Goal: Task Accomplishment & Management: Manage account settings

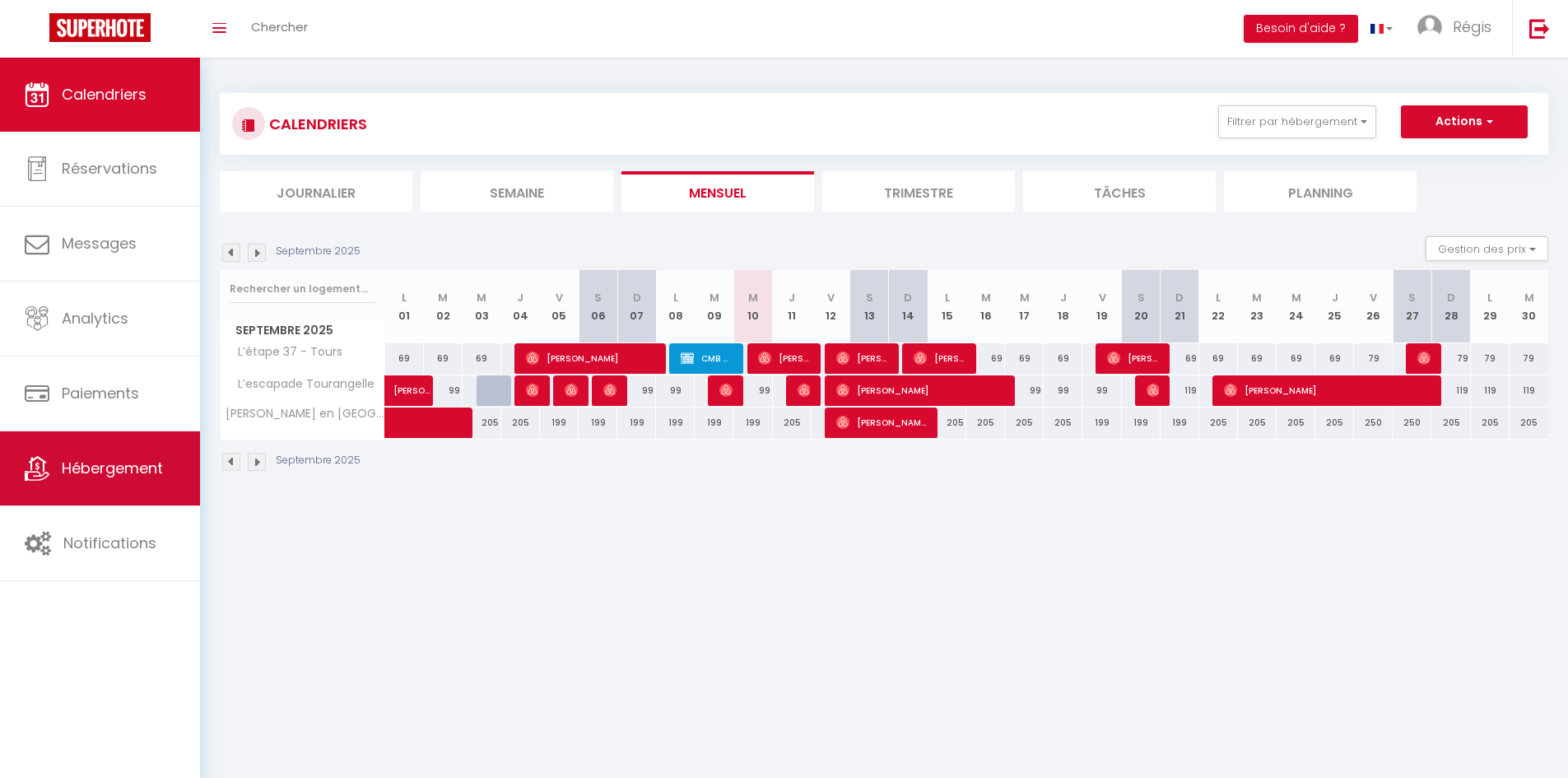
click at [128, 478] on span "Hébergement" at bounding box center [112, 467] width 102 height 20
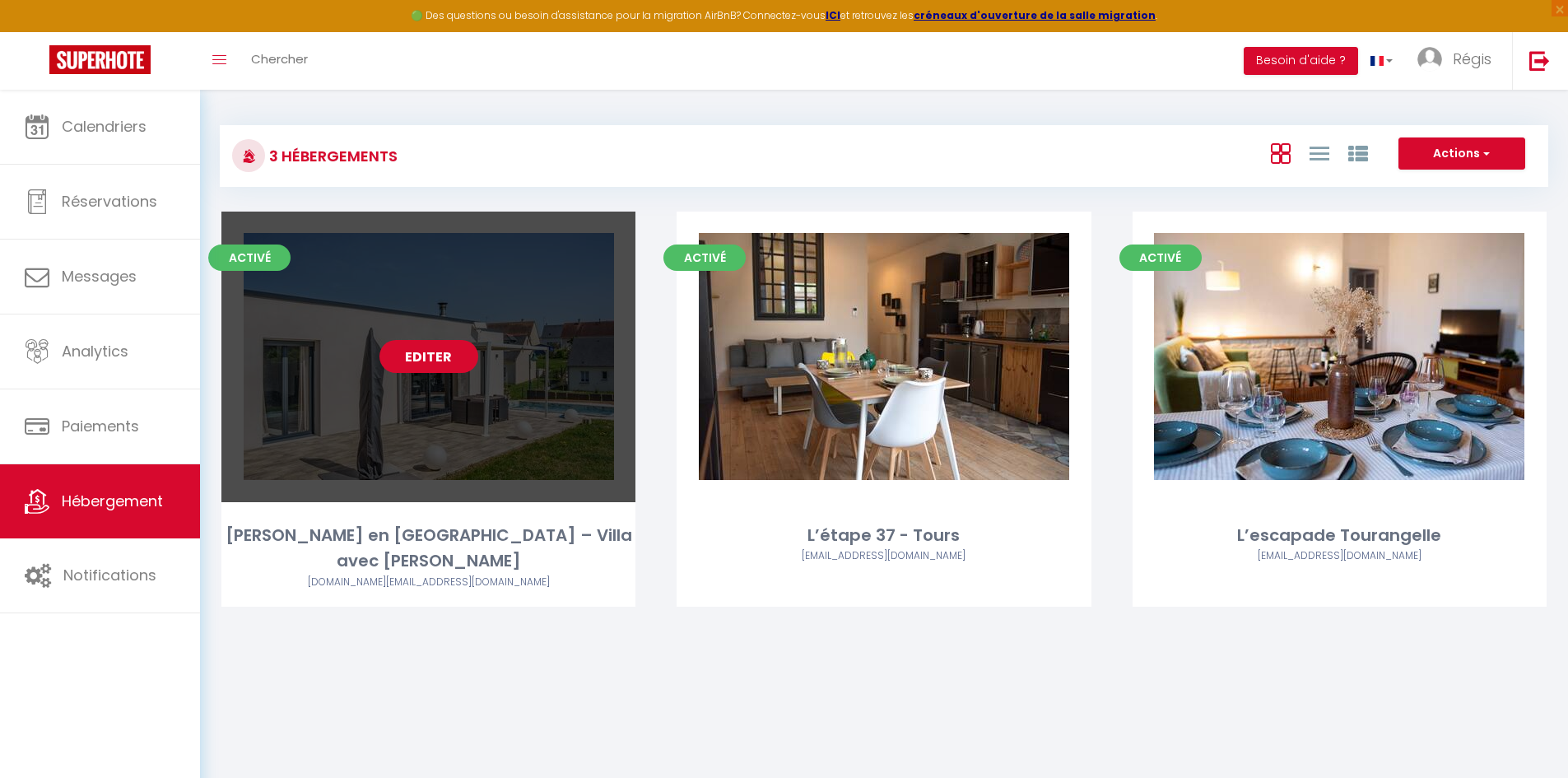
click at [421, 360] on link "Editer" at bounding box center [428, 356] width 99 height 33
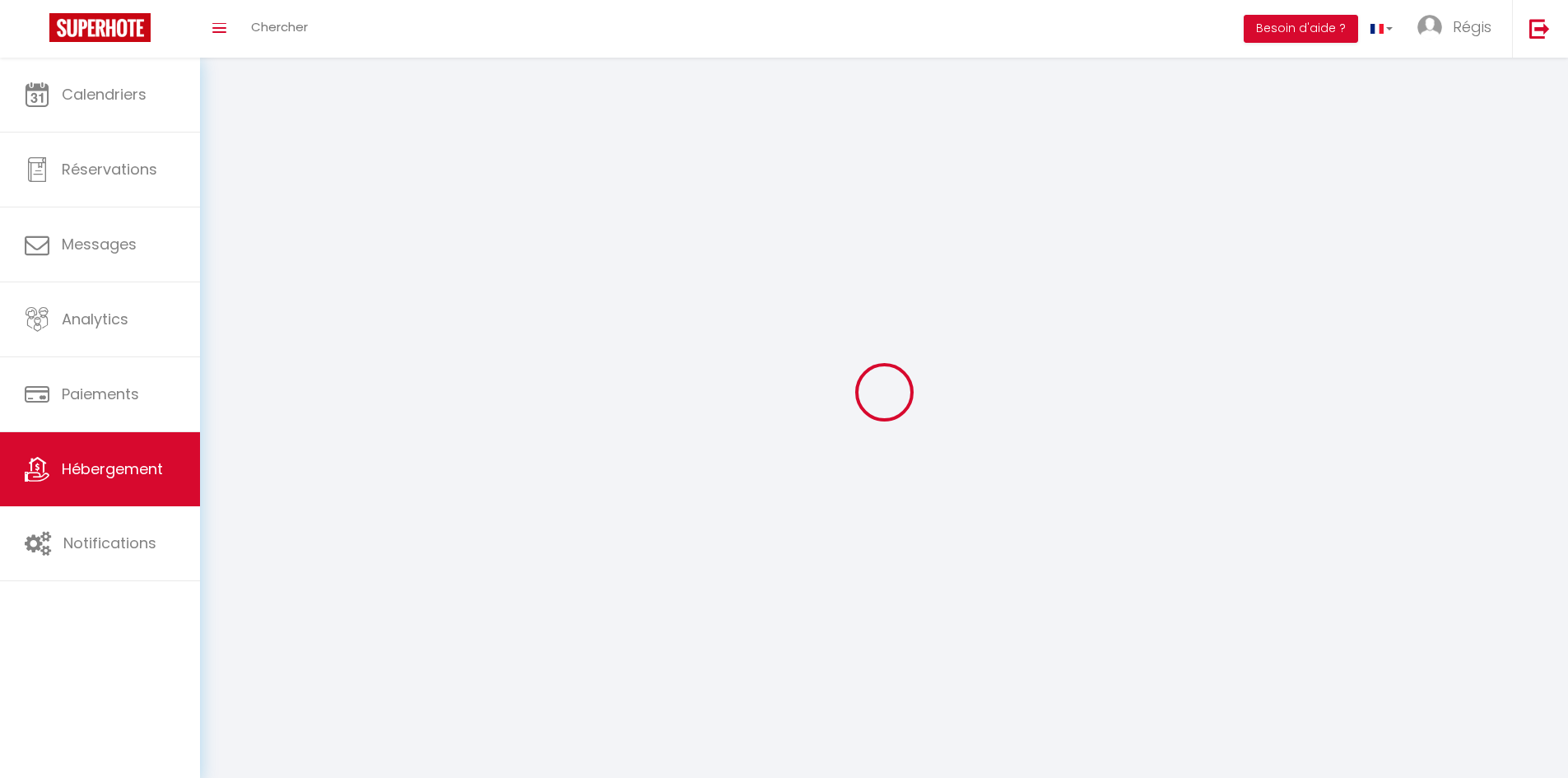
select select
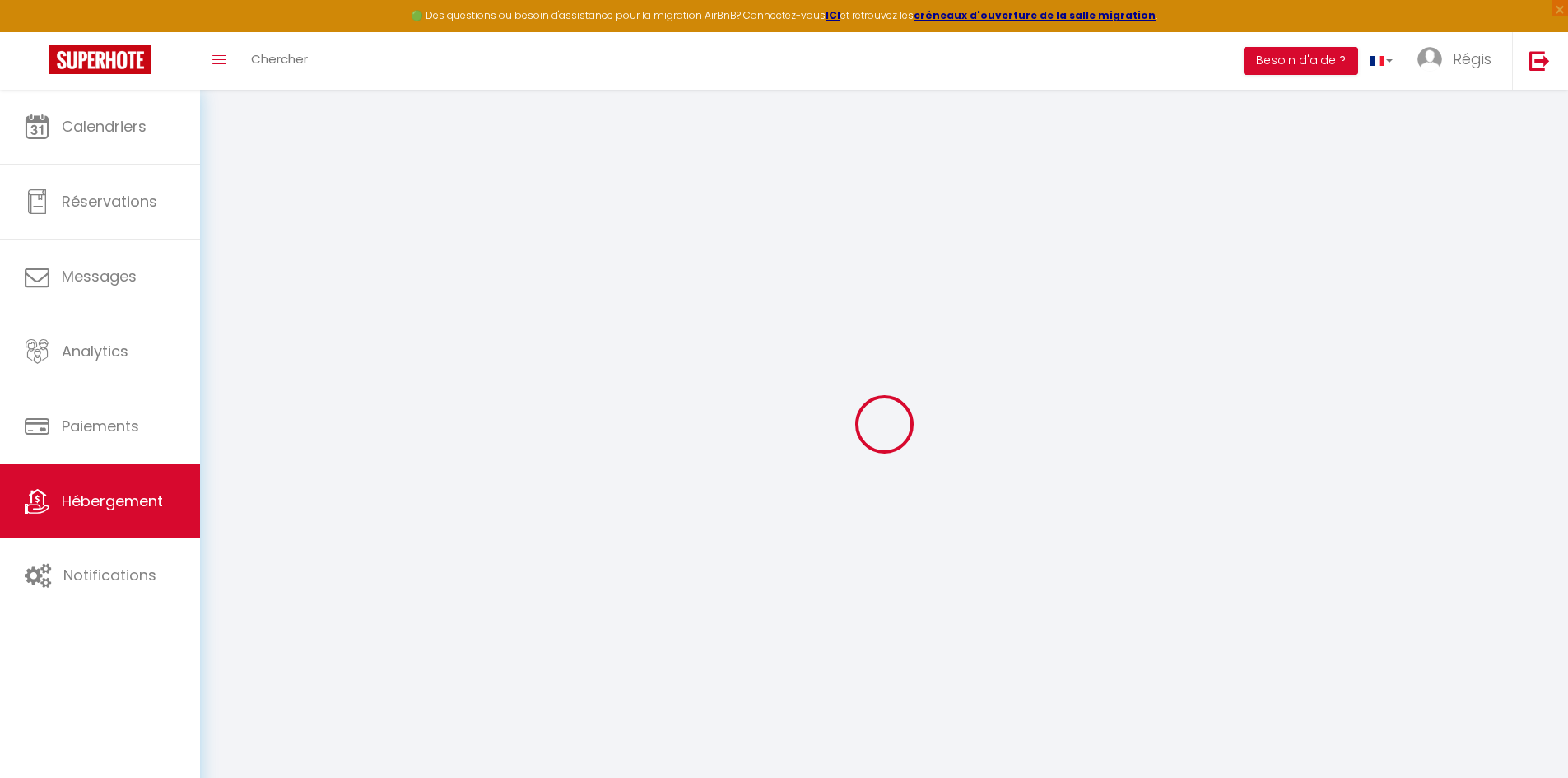
select select
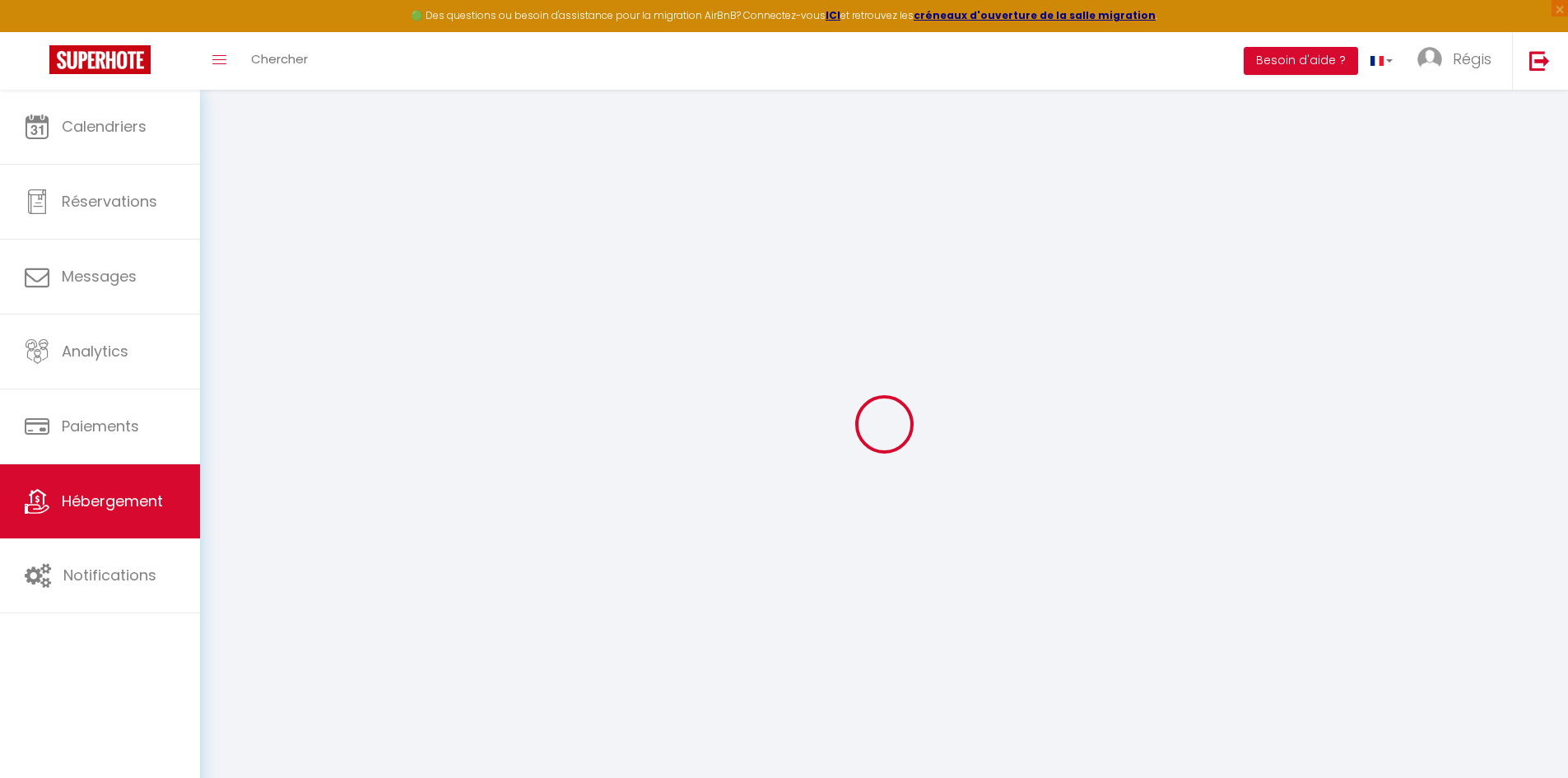
select select
select select "+ 22 %"
select select "+ 2 %"
select select
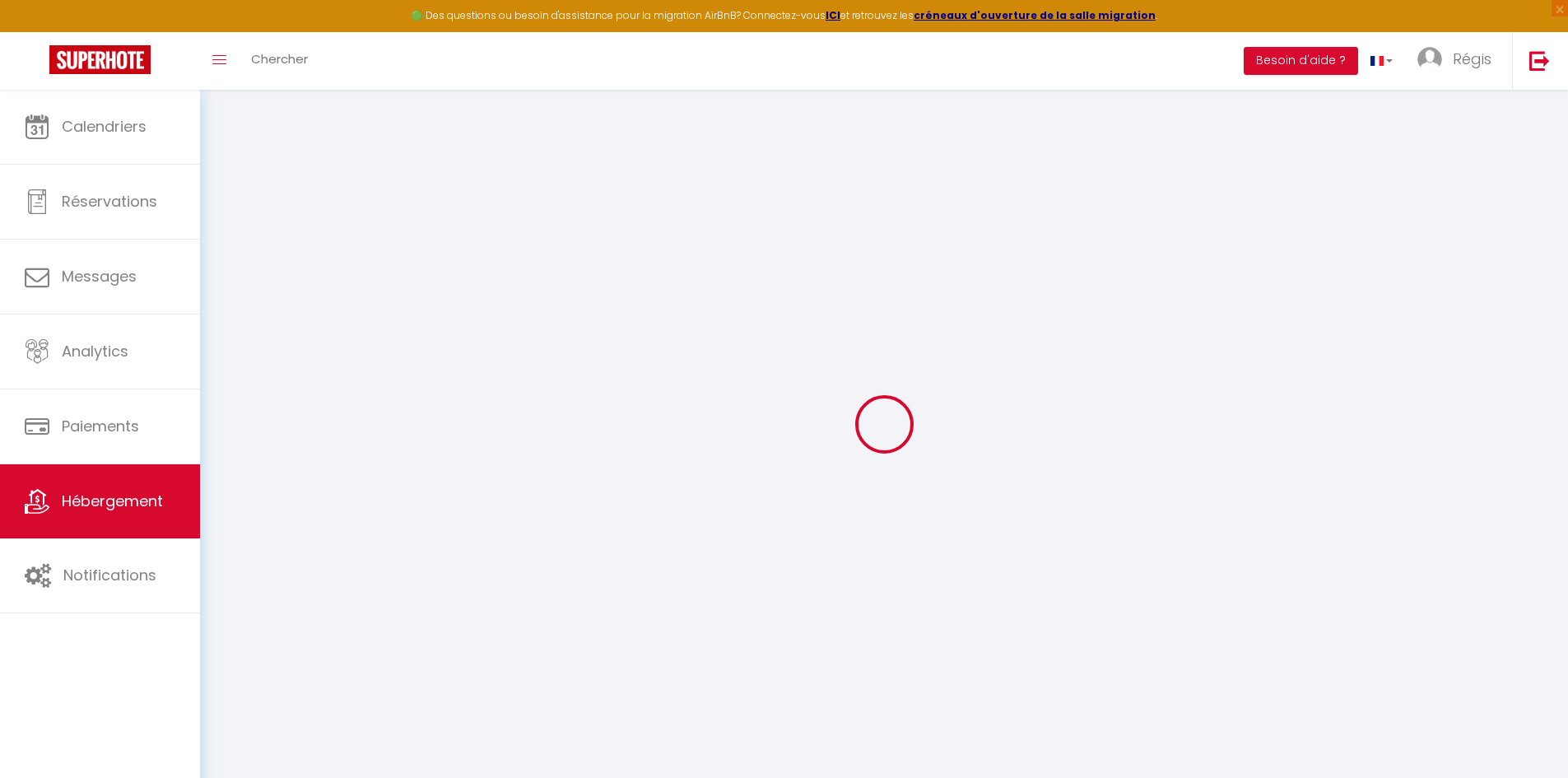
select select
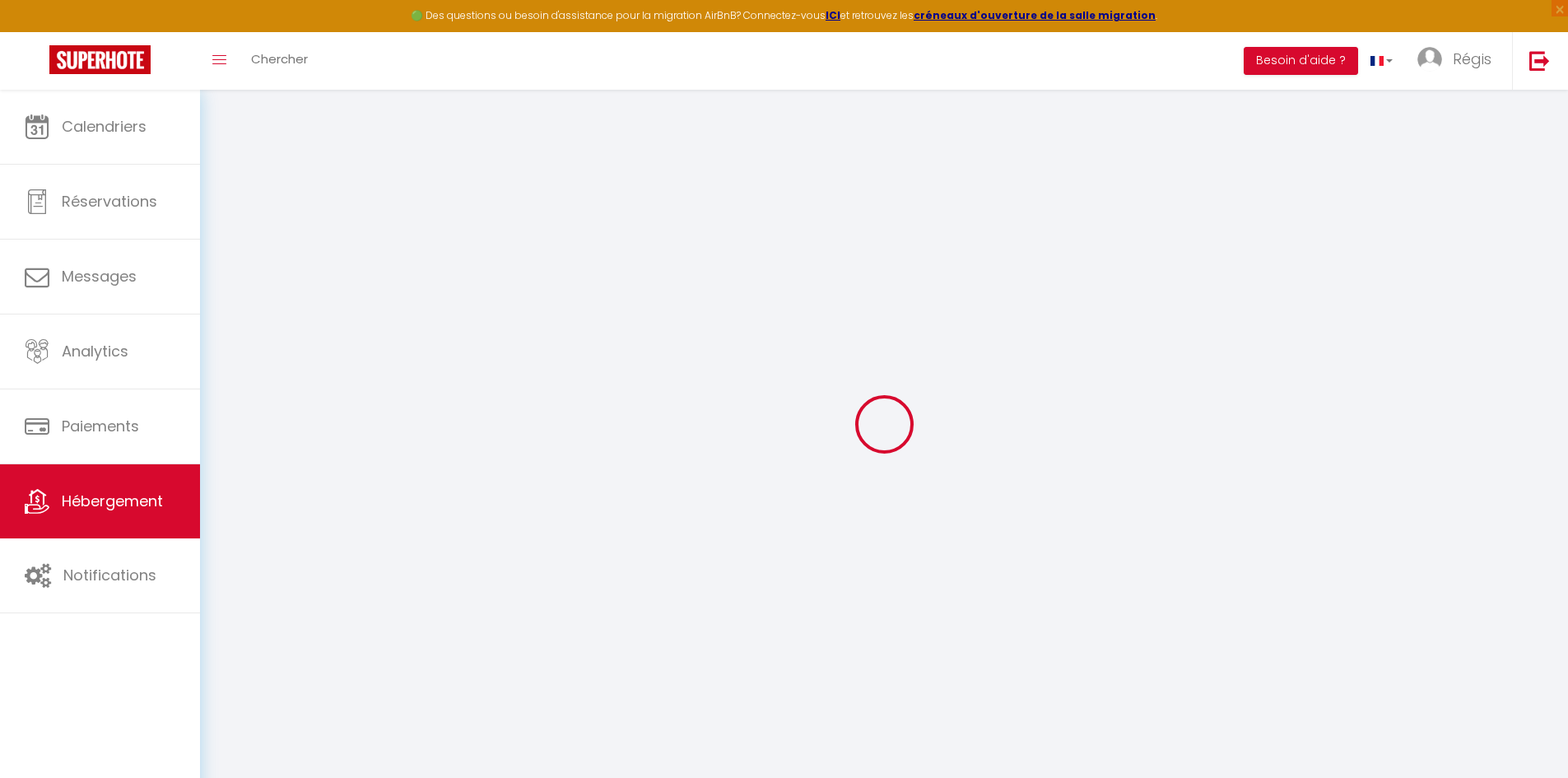
select select
select select "16:00"
select select "23:45"
select select "10:00"
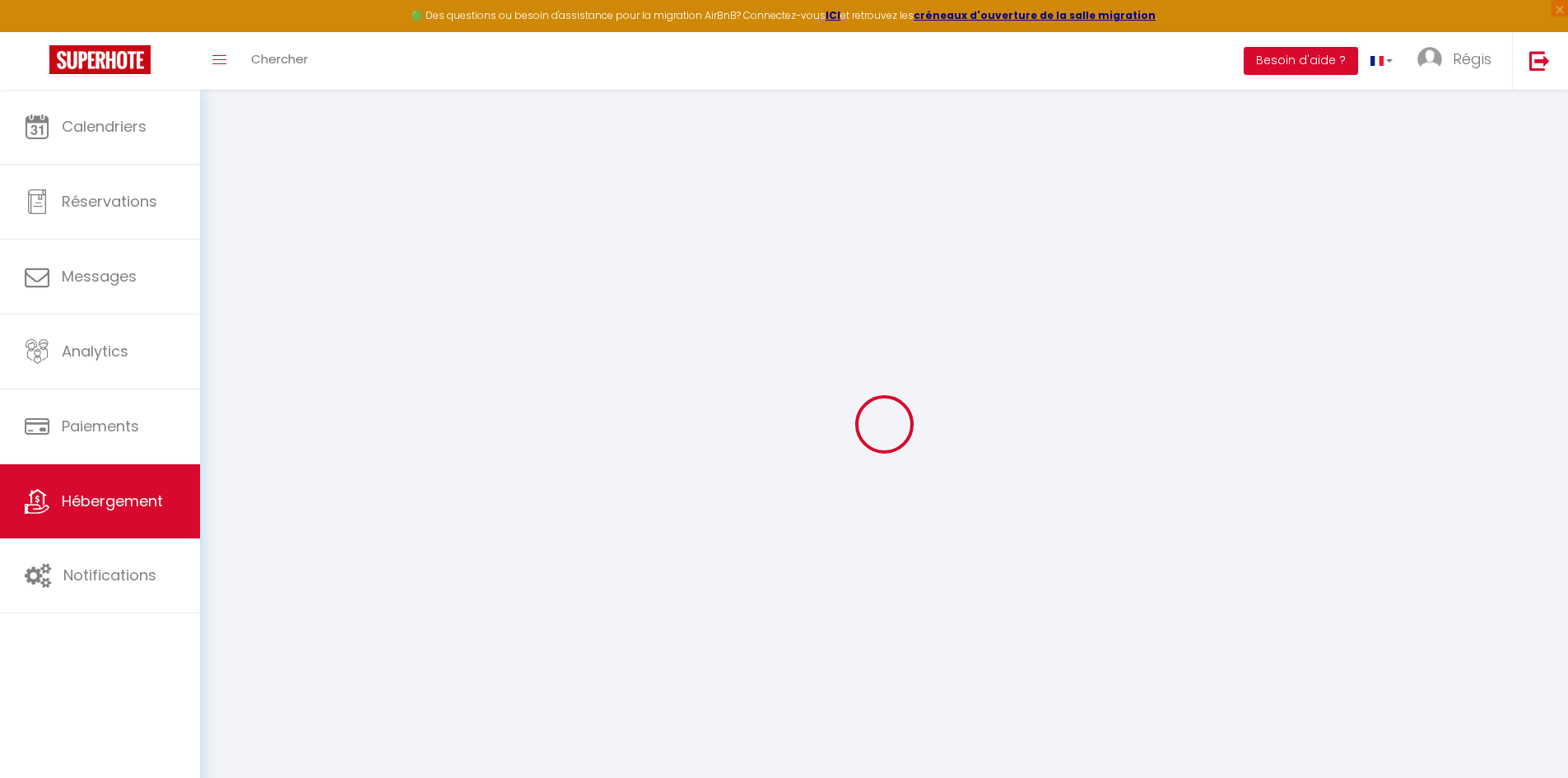
select select "30"
select select "120"
select select
checkbox input "false"
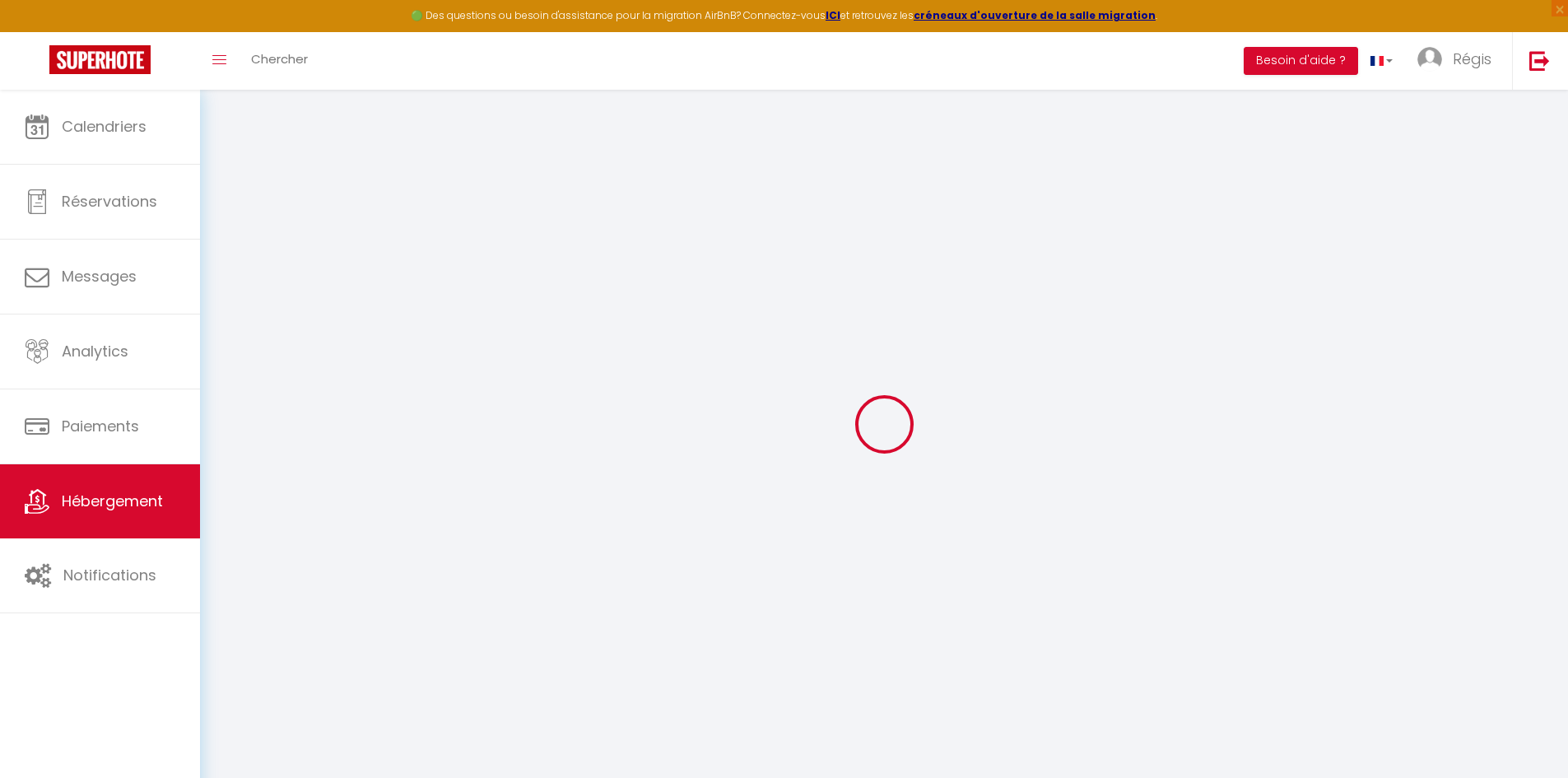
checkbox input "false"
select select
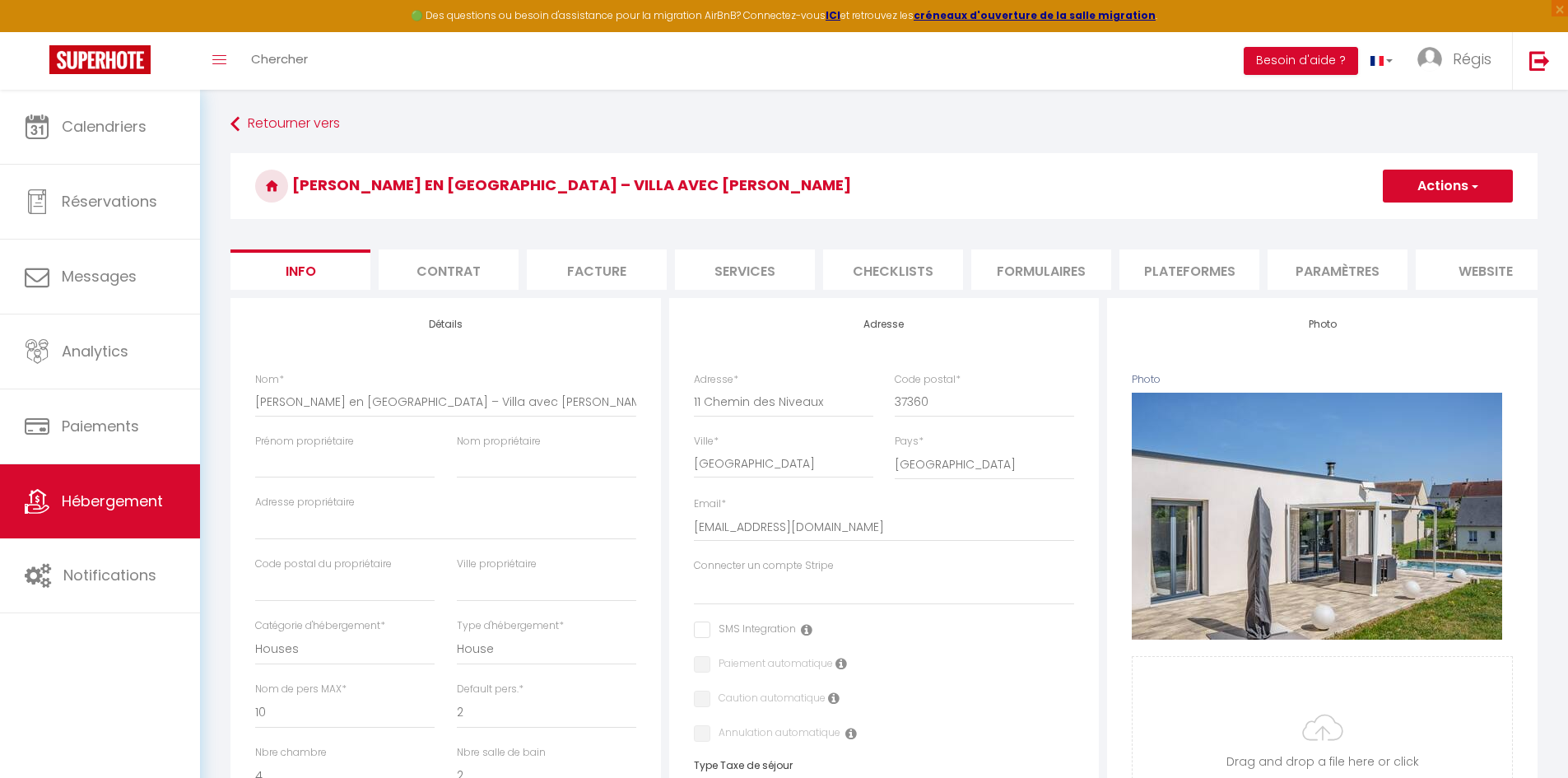
select select
checkbox input "false"
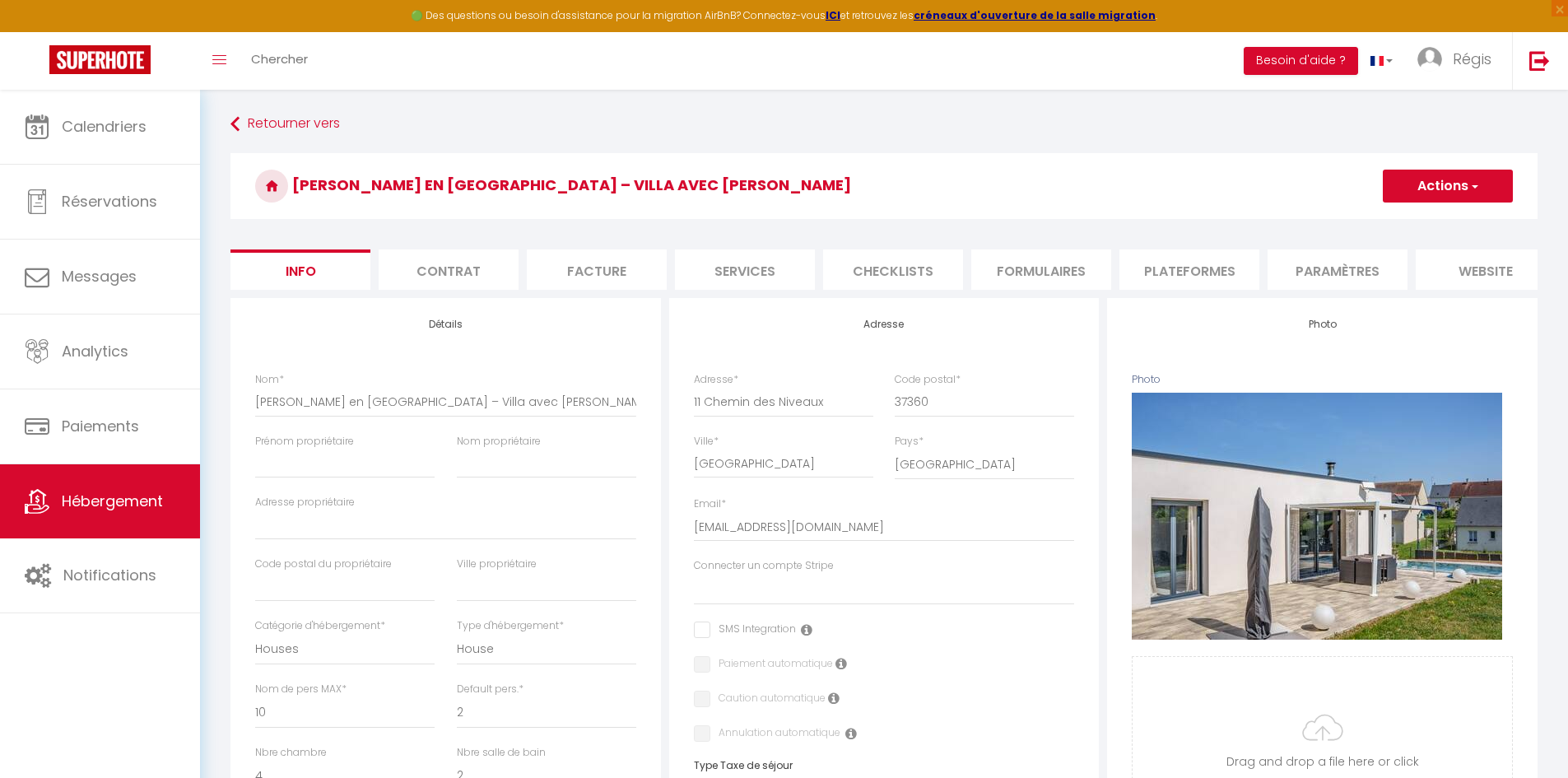
select select
select select "1"
select select "EUR"
select select
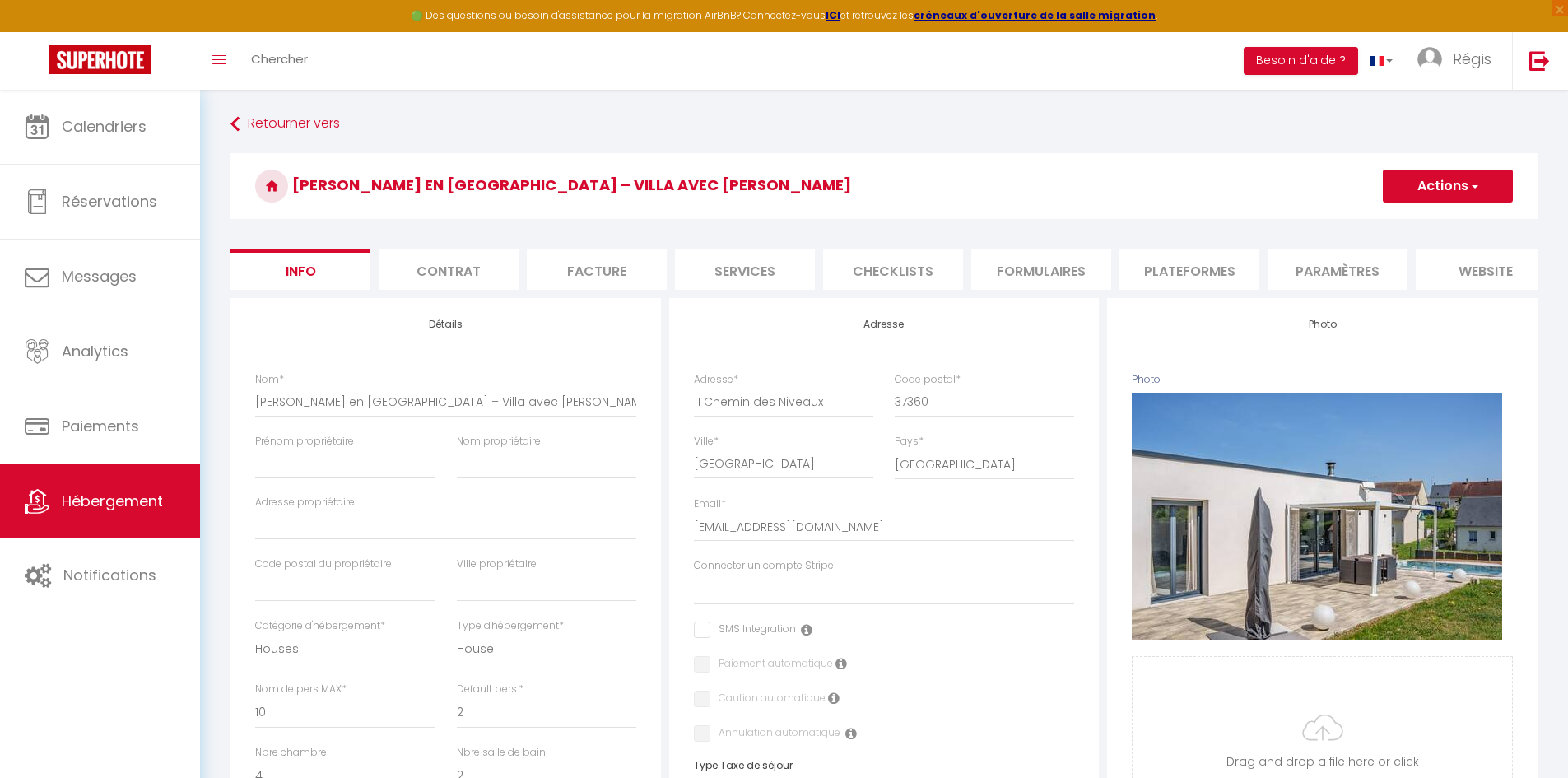
select select "16646-1451249426965208598"
click at [1197, 274] on li "Plateformes" at bounding box center [1190, 270] width 140 height 40
select select
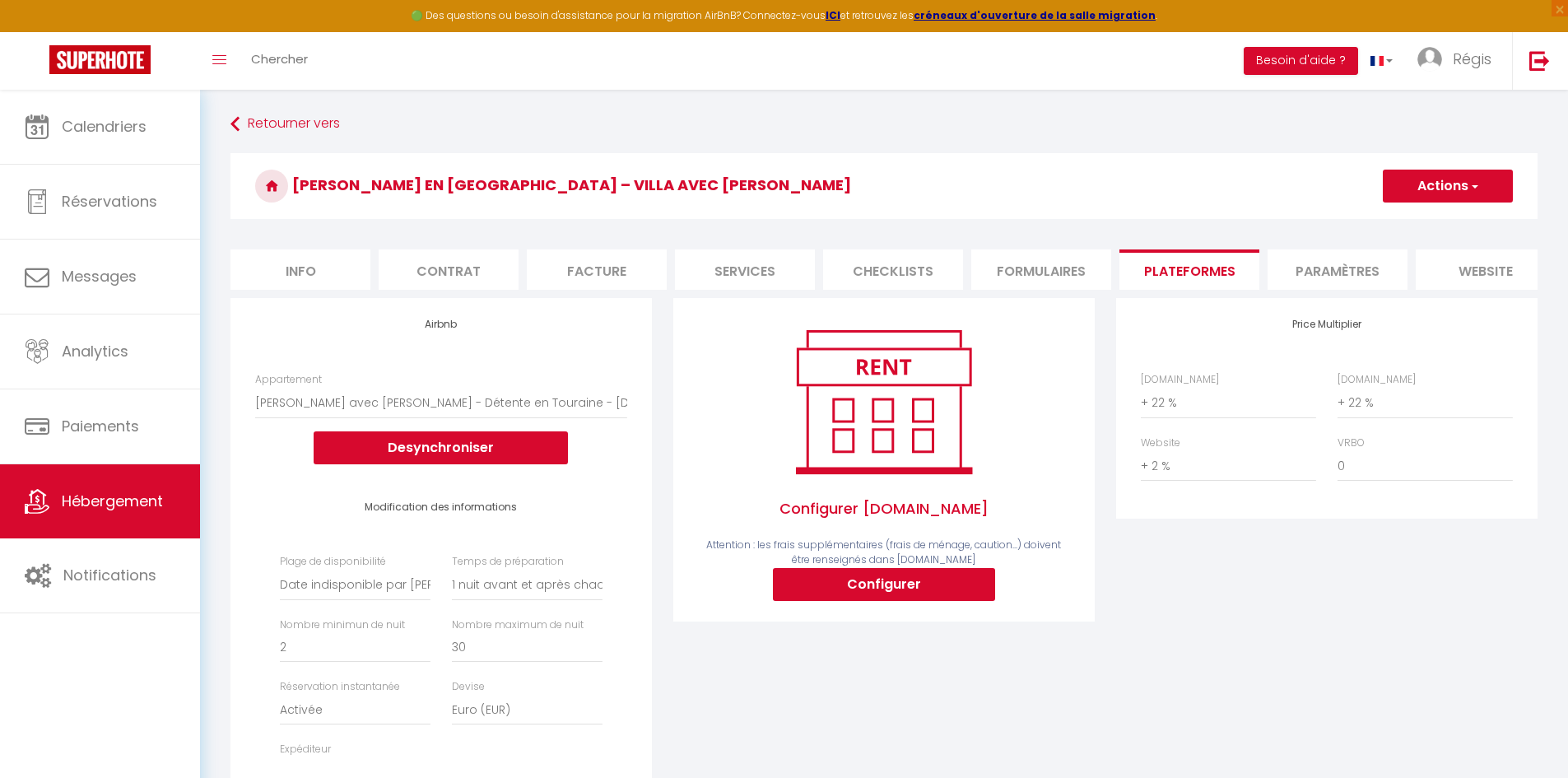
scroll to position [165, 0]
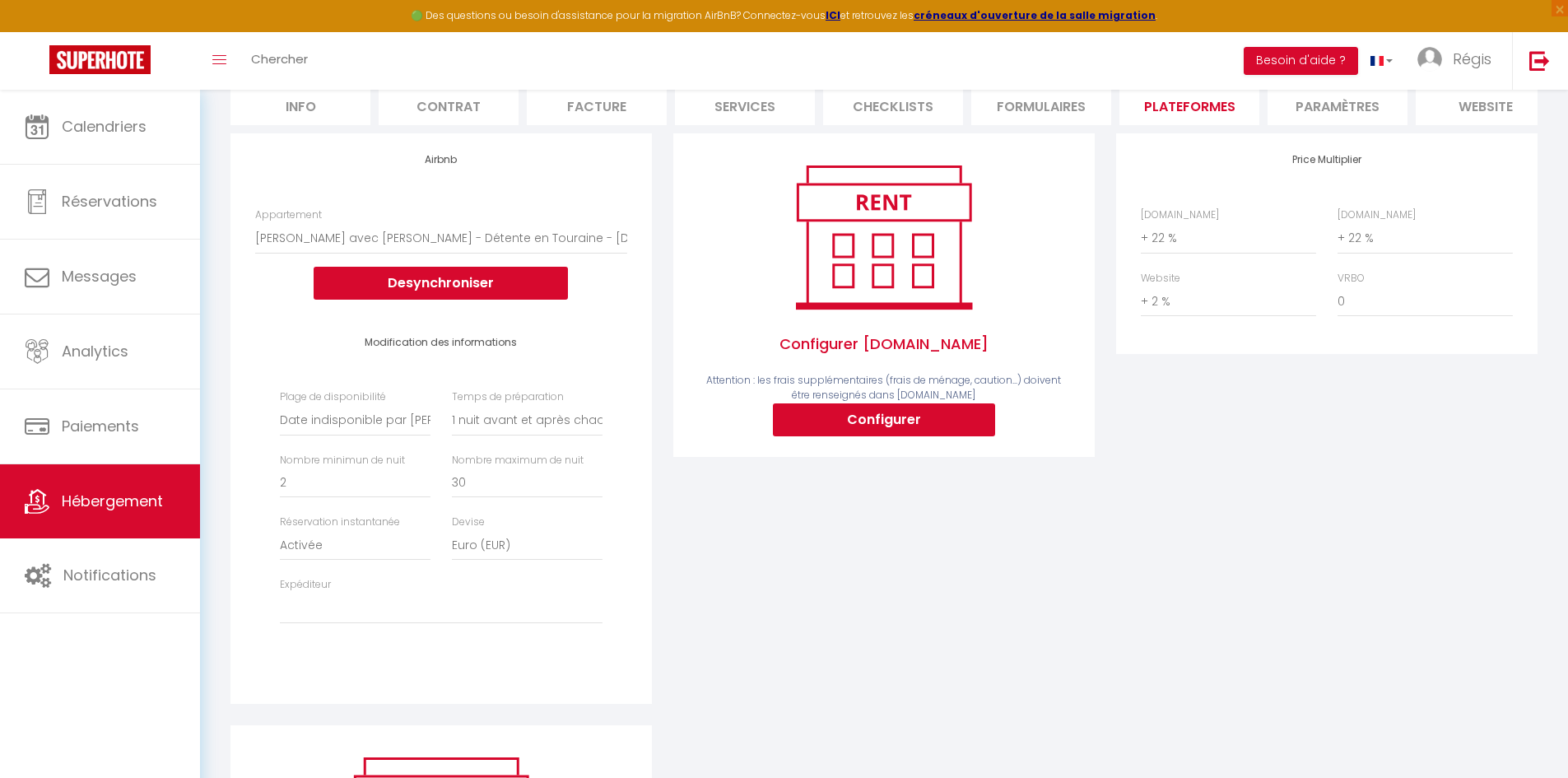
click at [858, 403] on span "Attention : les frais supplémentaires (frais de ménage, caution...) doivent êtr…" at bounding box center [884, 388] width 355 height 30
click at [859, 415] on button "Configurer" at bounding box center [885, 419] width 223 height 33
select select
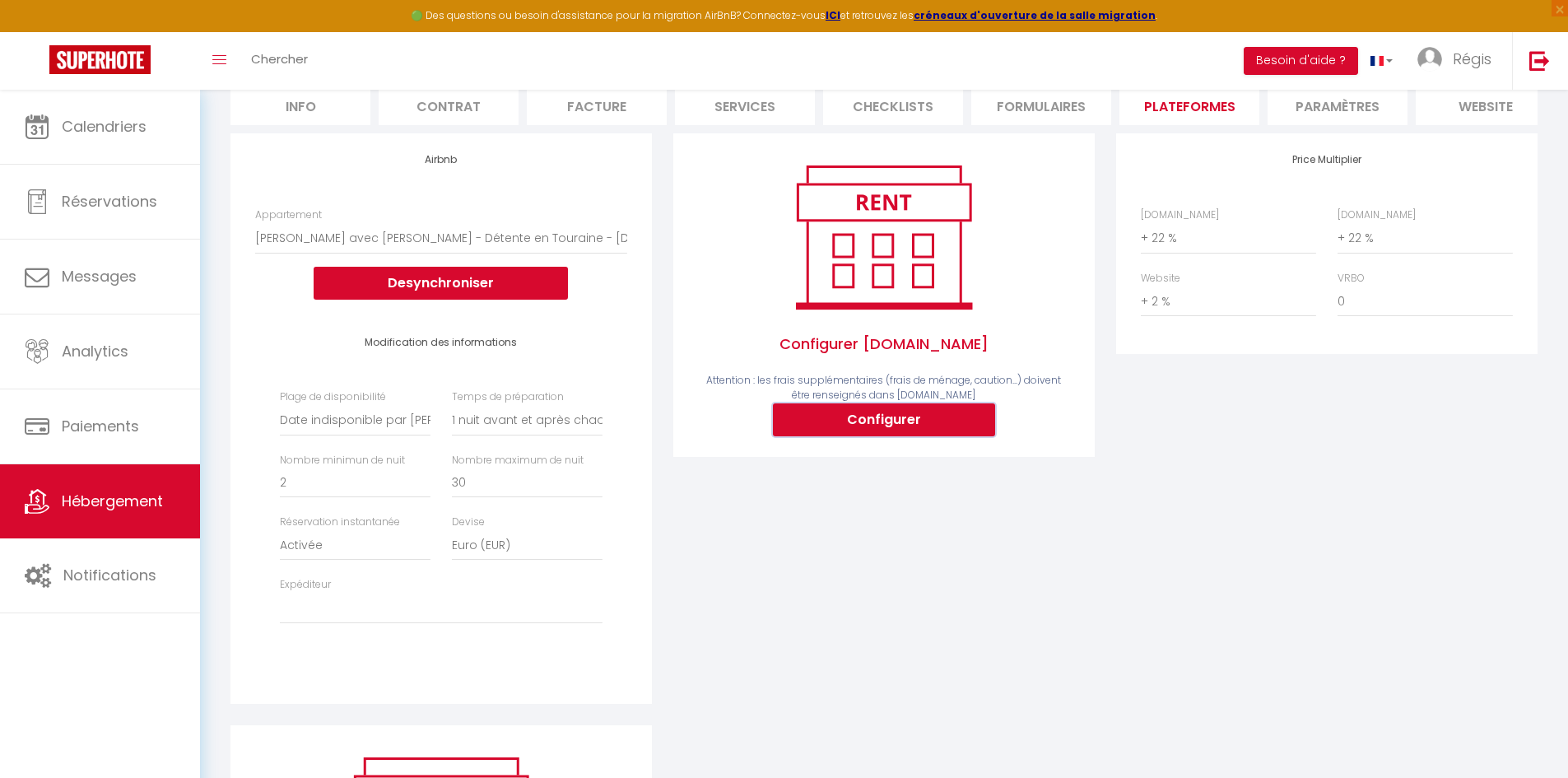
type input "[EMAIL_ADDRESS][DOMAIN_NAME]"
select select
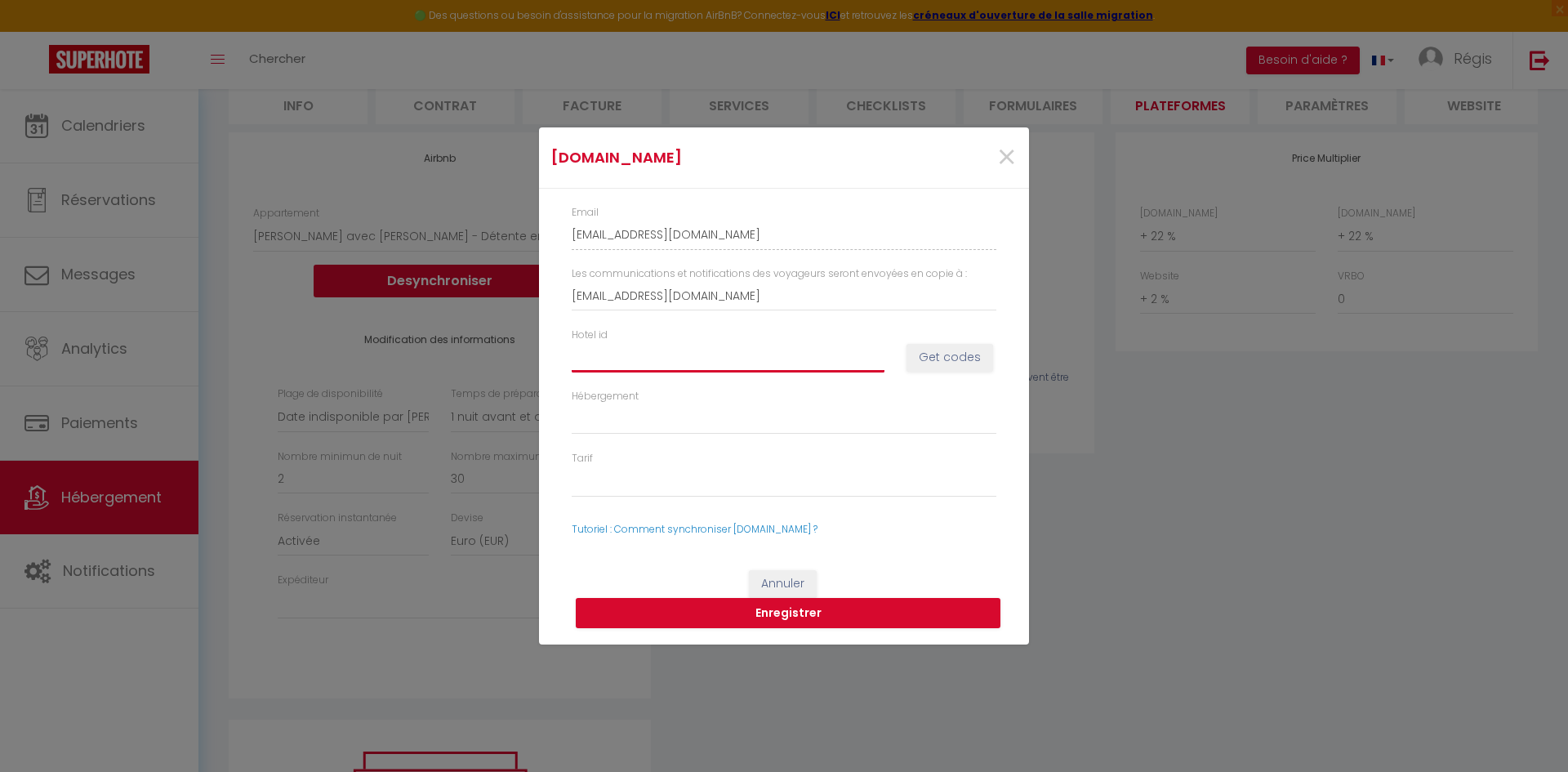
click at [705, 348] on input "Hotel id" at bounding box center [728, 356] width 313 height 30
paste input "14917438"
type input "14917438"
select select
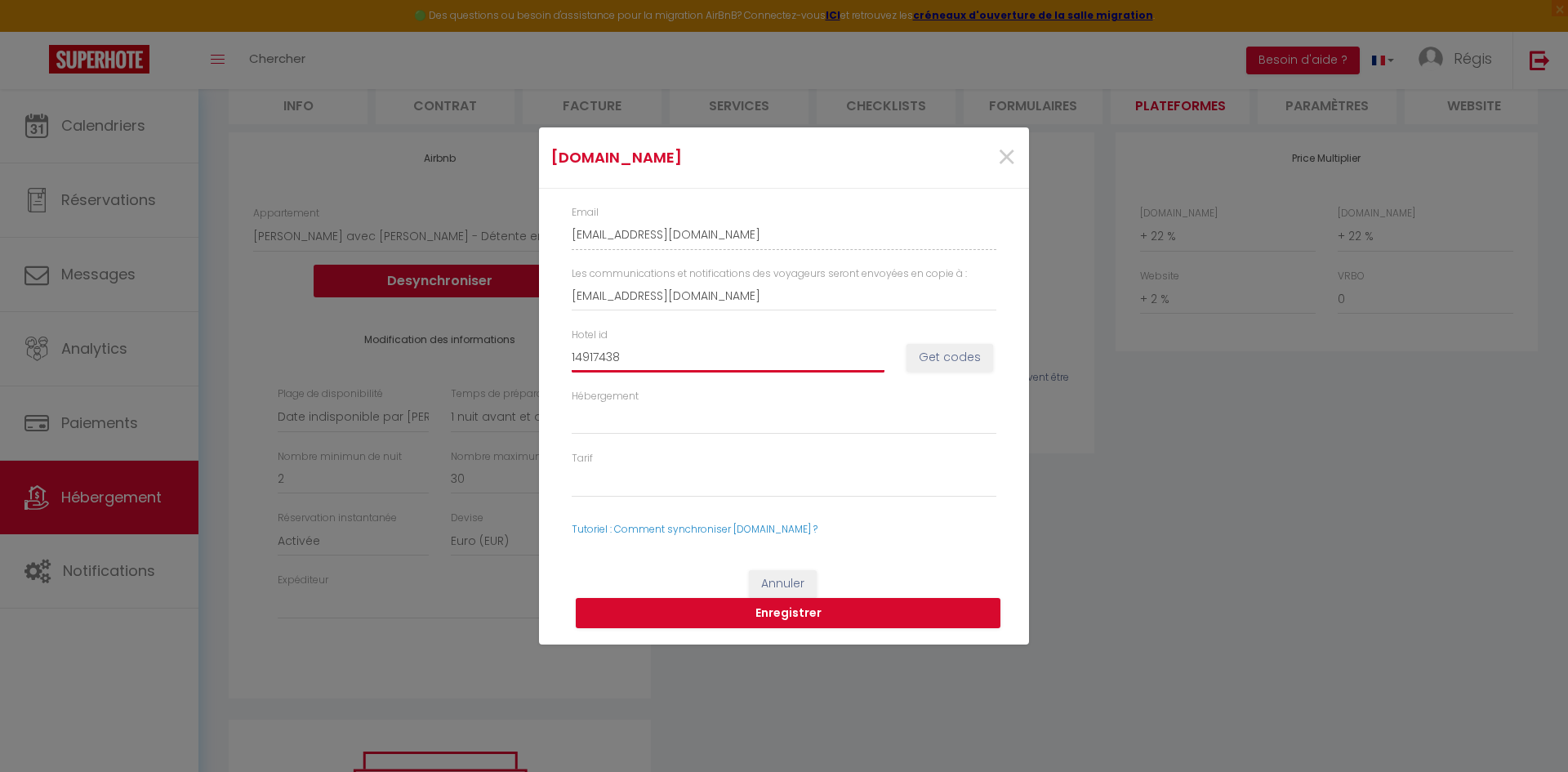
select select
type input "14917438"
click at [928, 358] on button "Get codes" at bounding box center [949, 357] width 87 height 28
select select
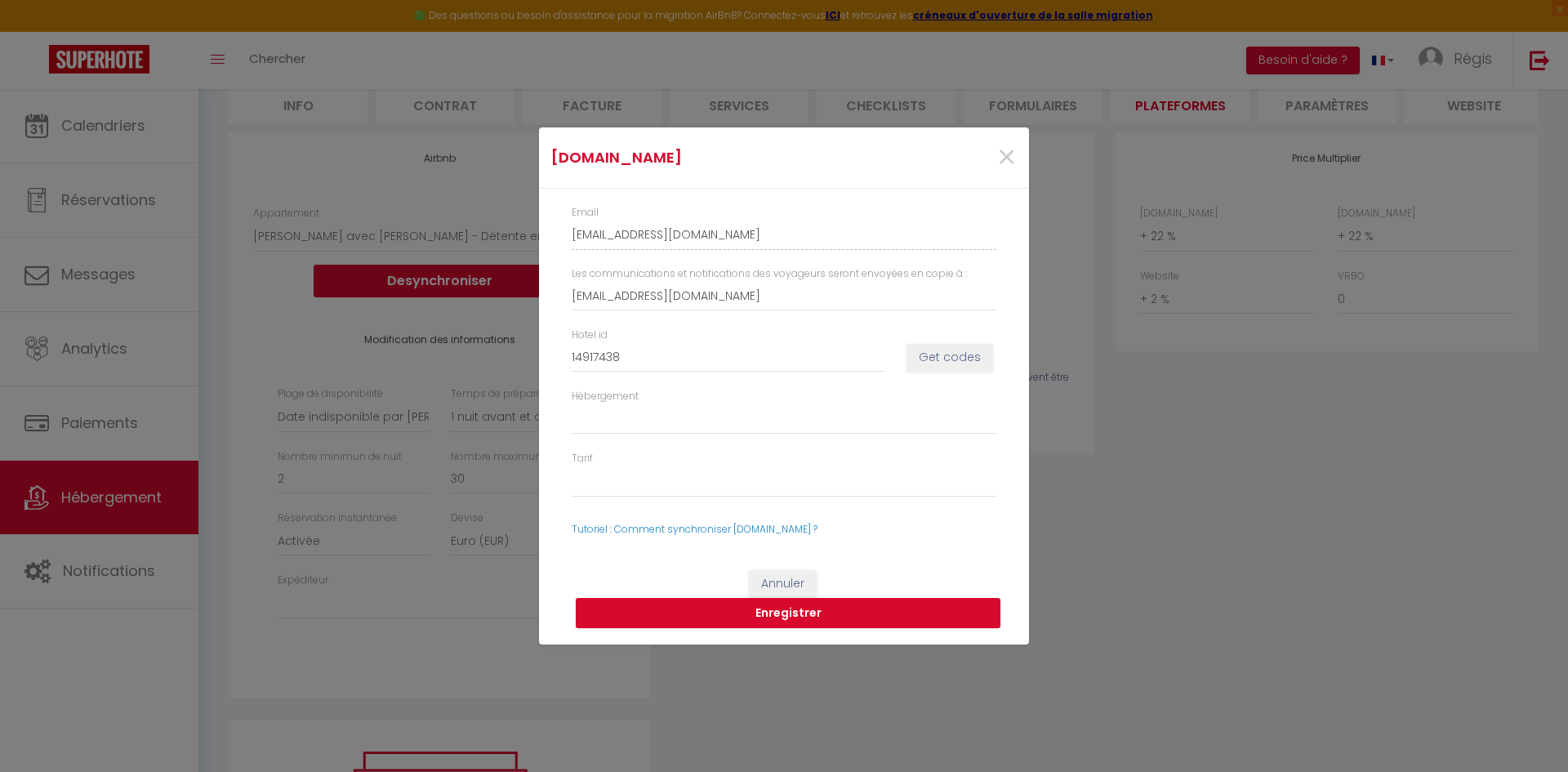
select select
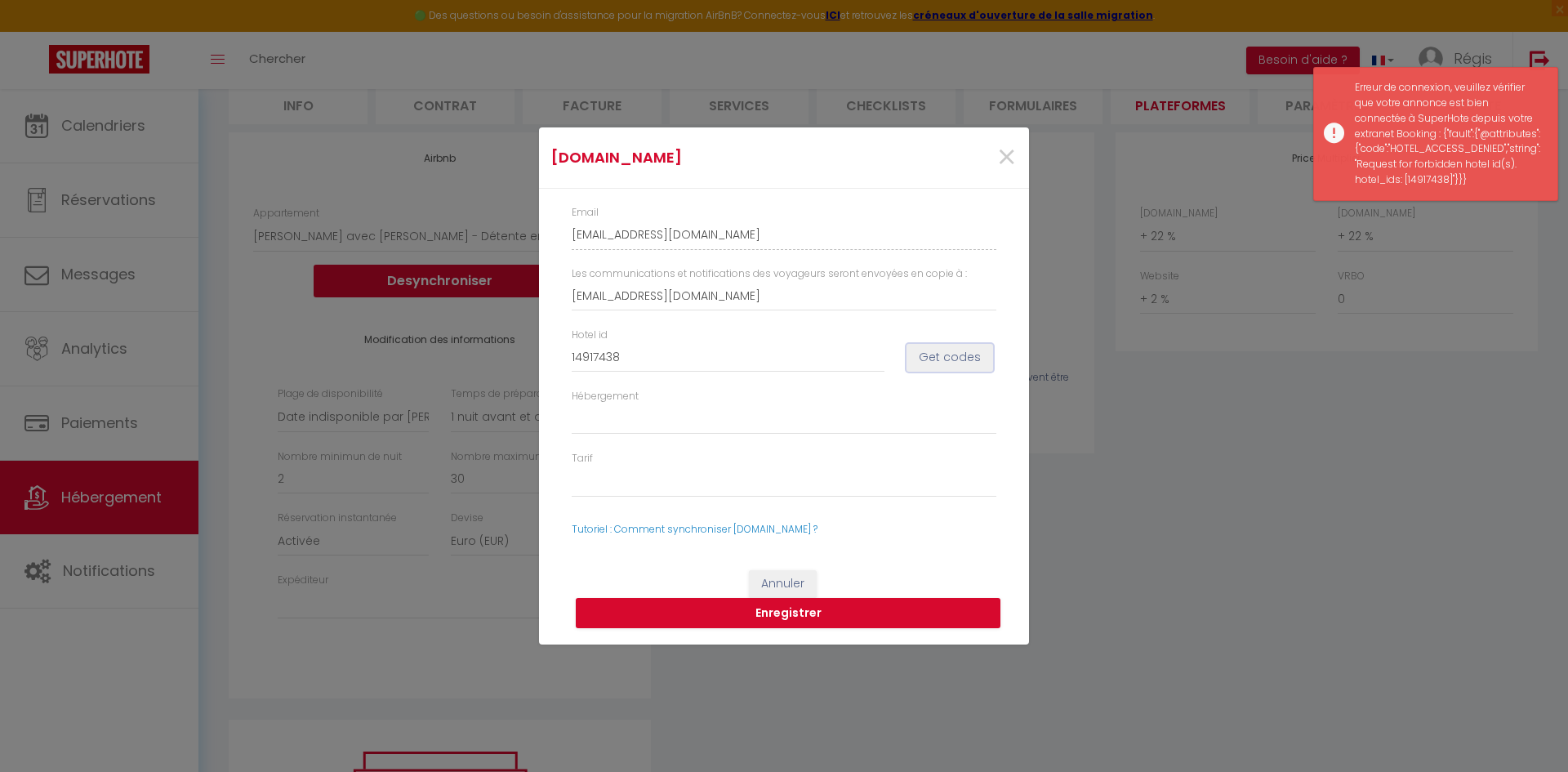
click at [945, 356] on button "Get codes" at bounding box center [949, 357] width 87 height 28
select select
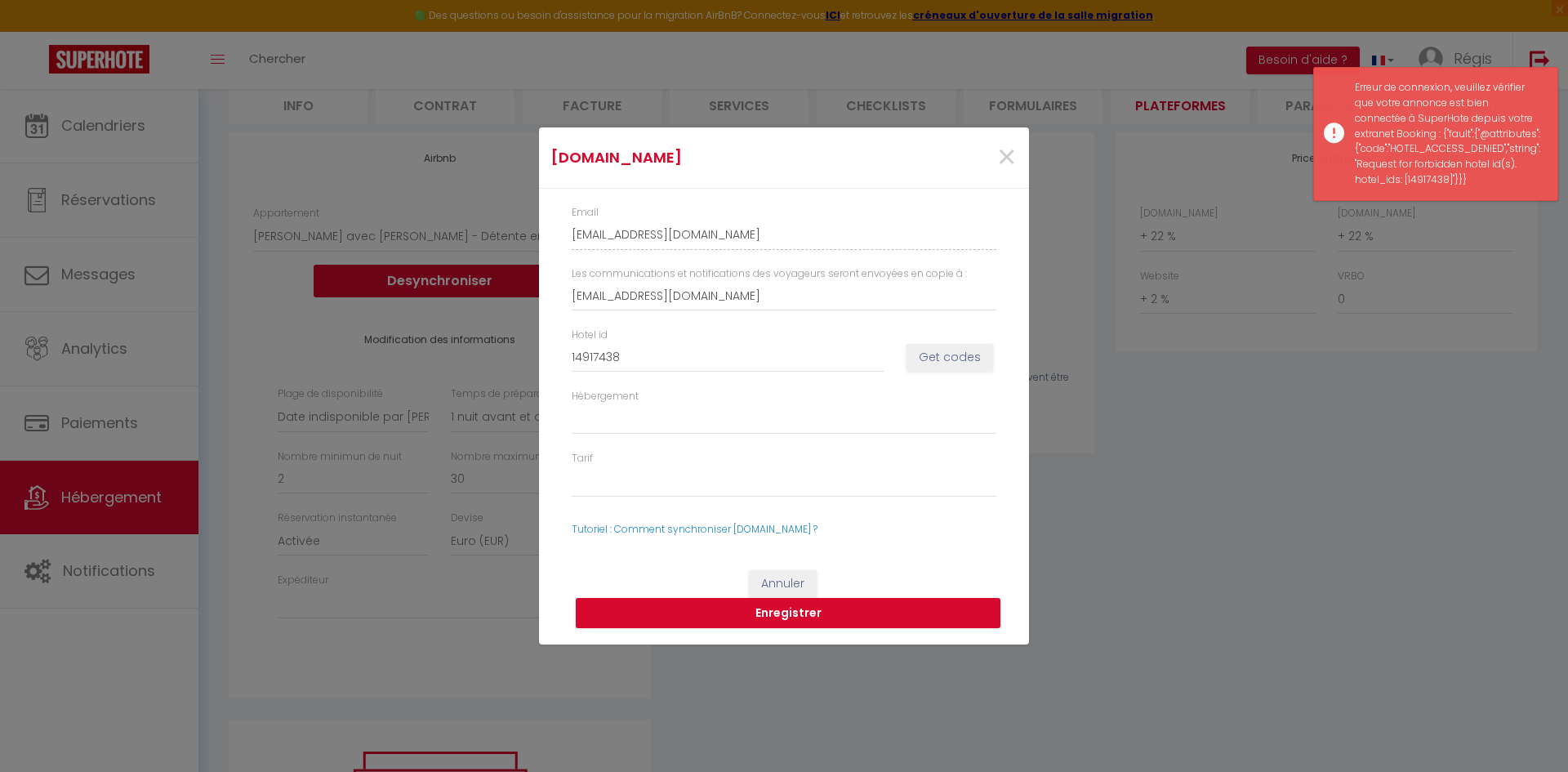
select select
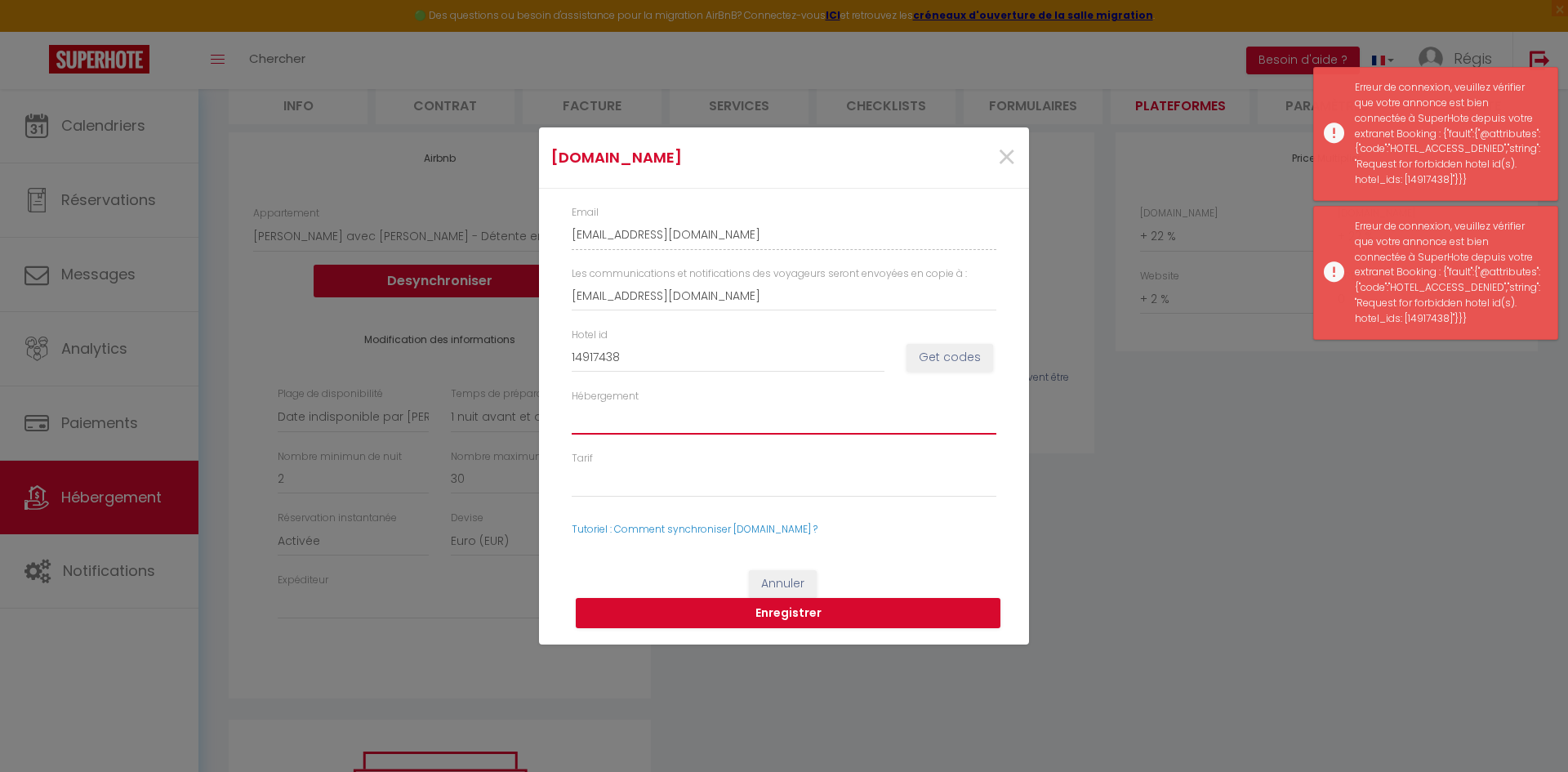
click at [722, 412] on select "Hébergement" at bounding box center [784, 419] width 425 height 31
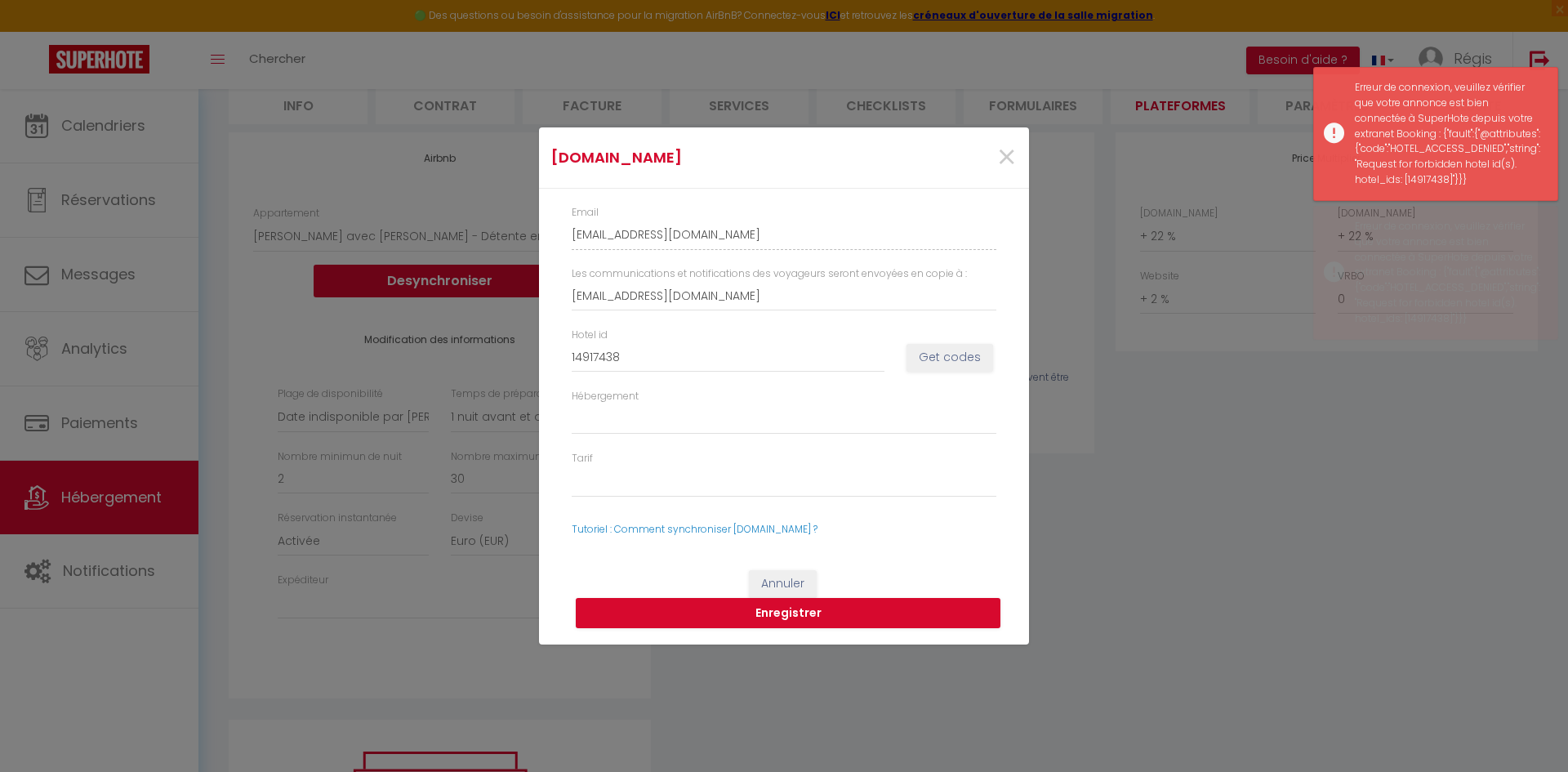
click at [746, 445] on div "Hébergement" at bounding box center [784, 420] width 446 height 63
click at [708, 367] on input "14917438" at bounding box center [728, 356] width 313 height 30
click at [869, 367] on input "14917438" at bounding box center [728, 356] width 313 height 30
click at [931, 368] on button "Get codes" at bounding box center [949, 357] width 87 height 28
select select
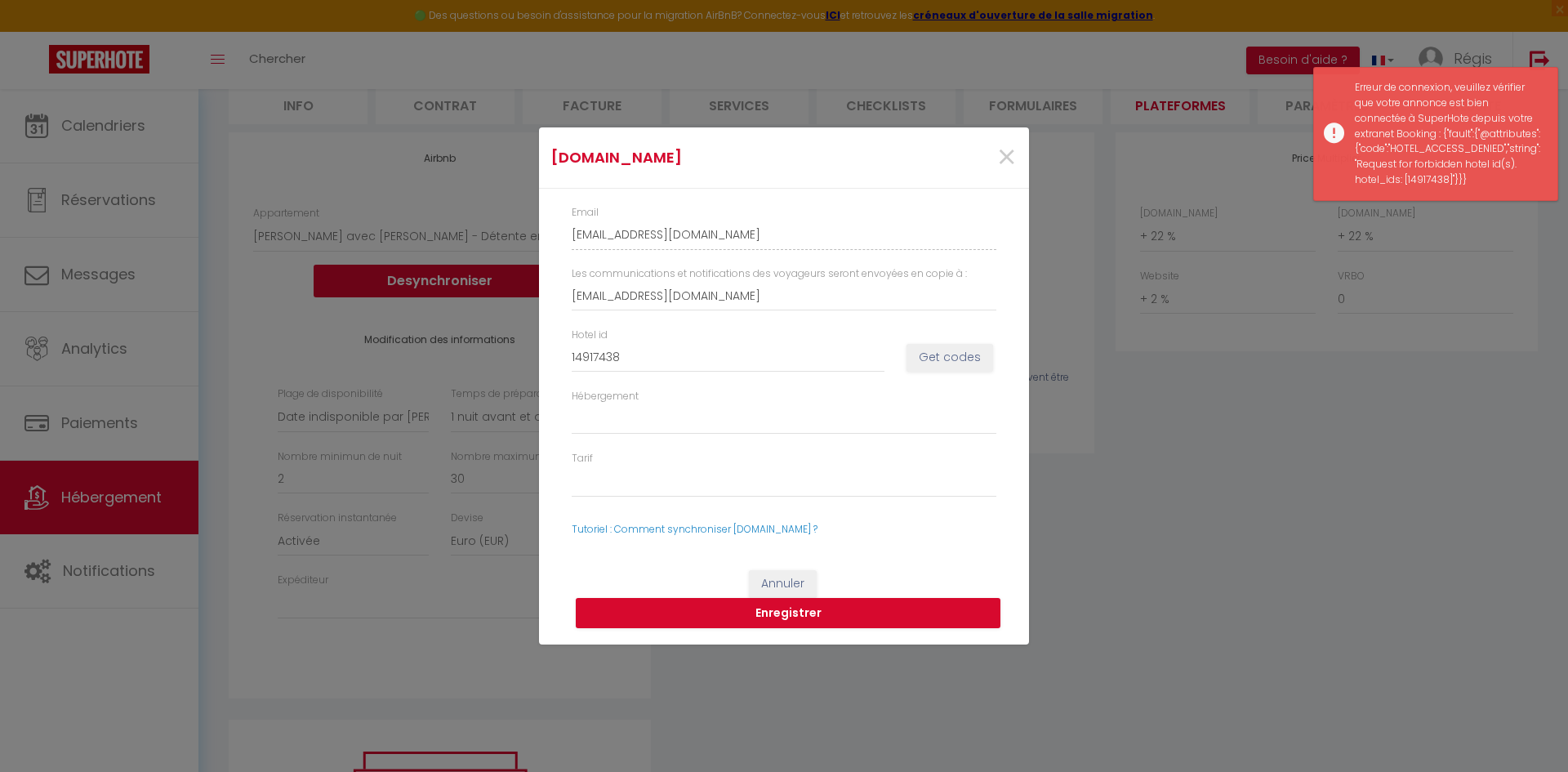
select select
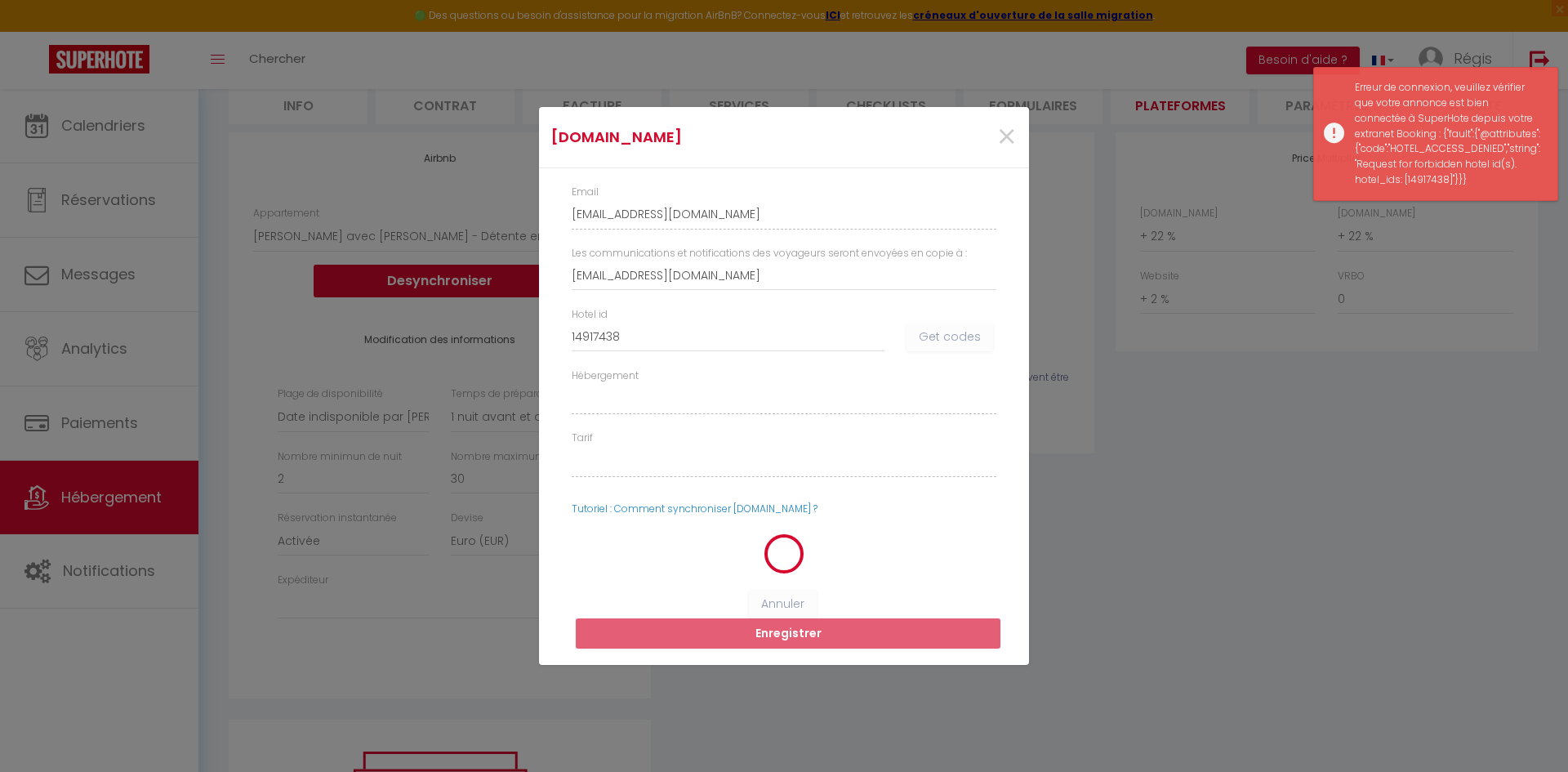
select select
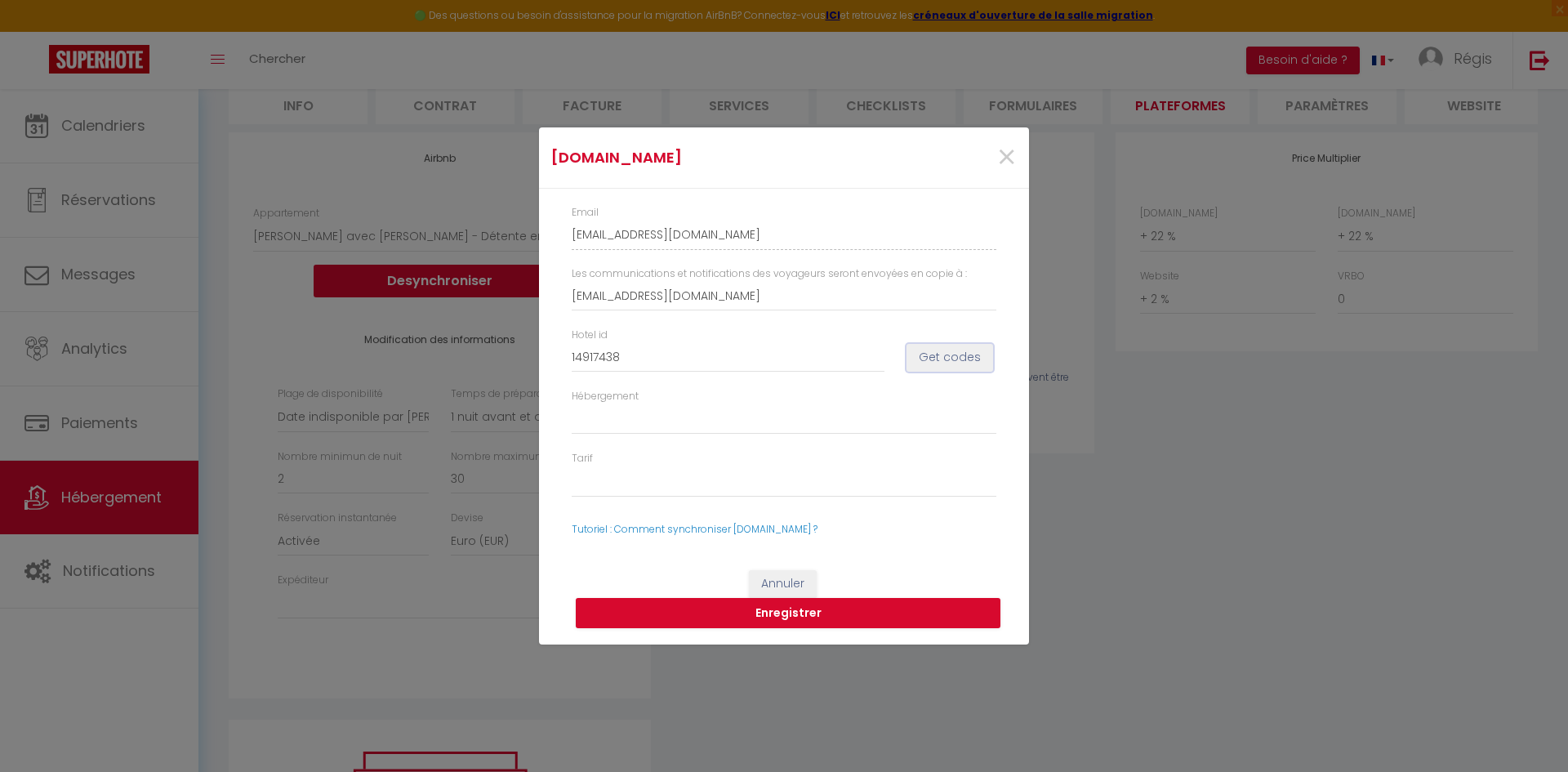
click at [949, 356] on button "Get codes" at bounding box center [949, 357] width 87 height 28
select select
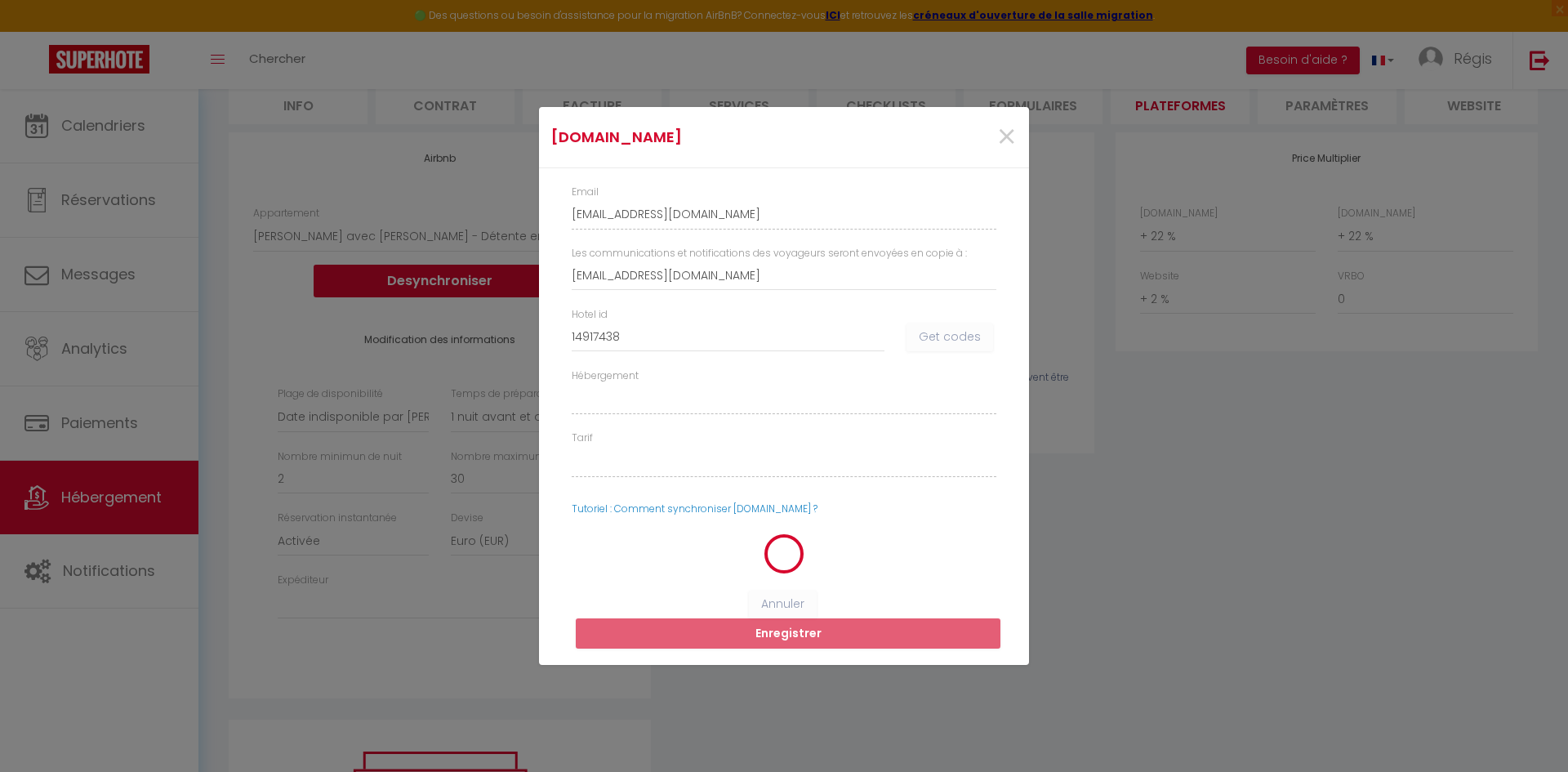
select select
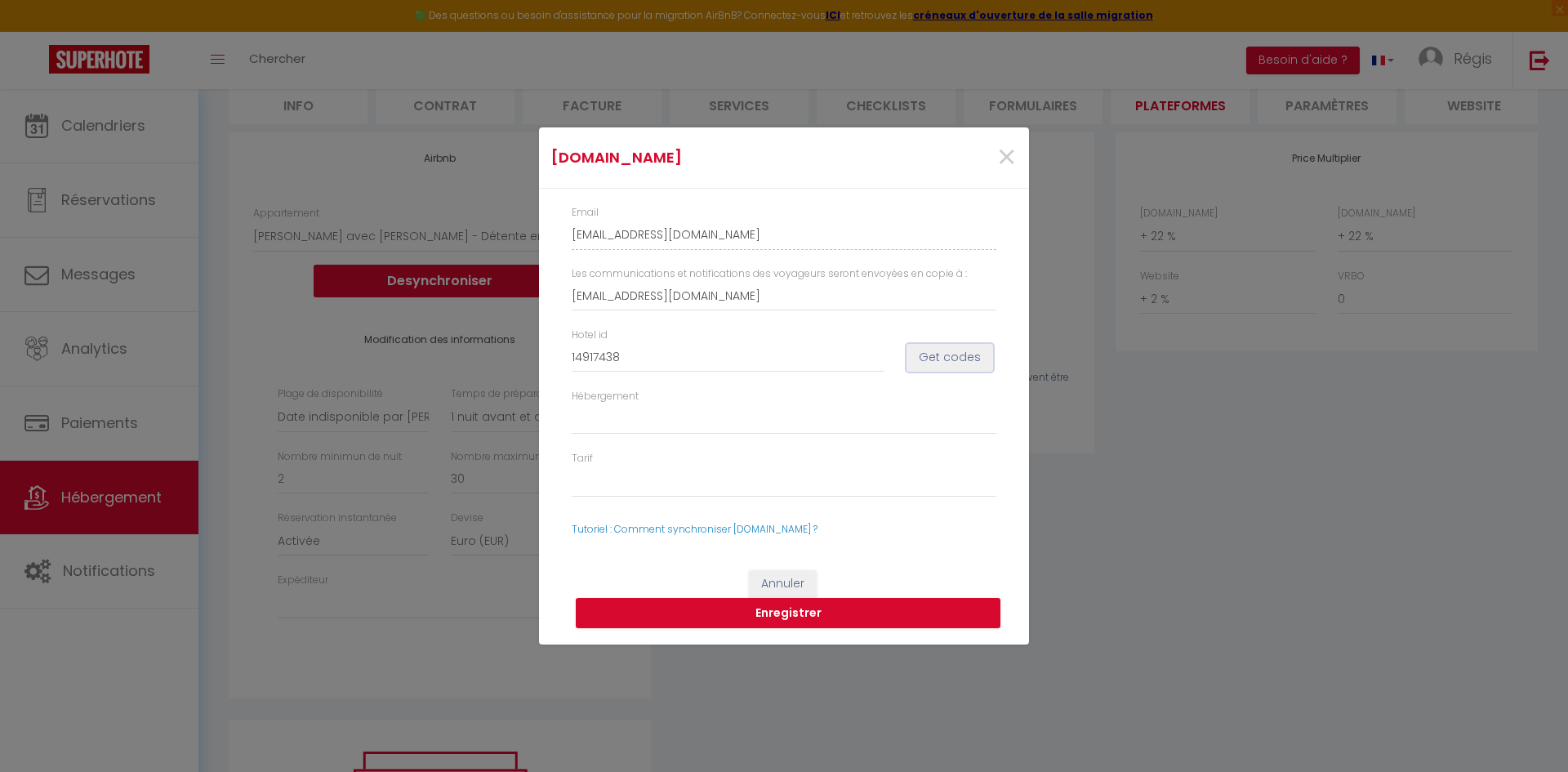
click at [979, 364] on button "Get codes" at bounding box center [949, 357] width 87 height 28
select select
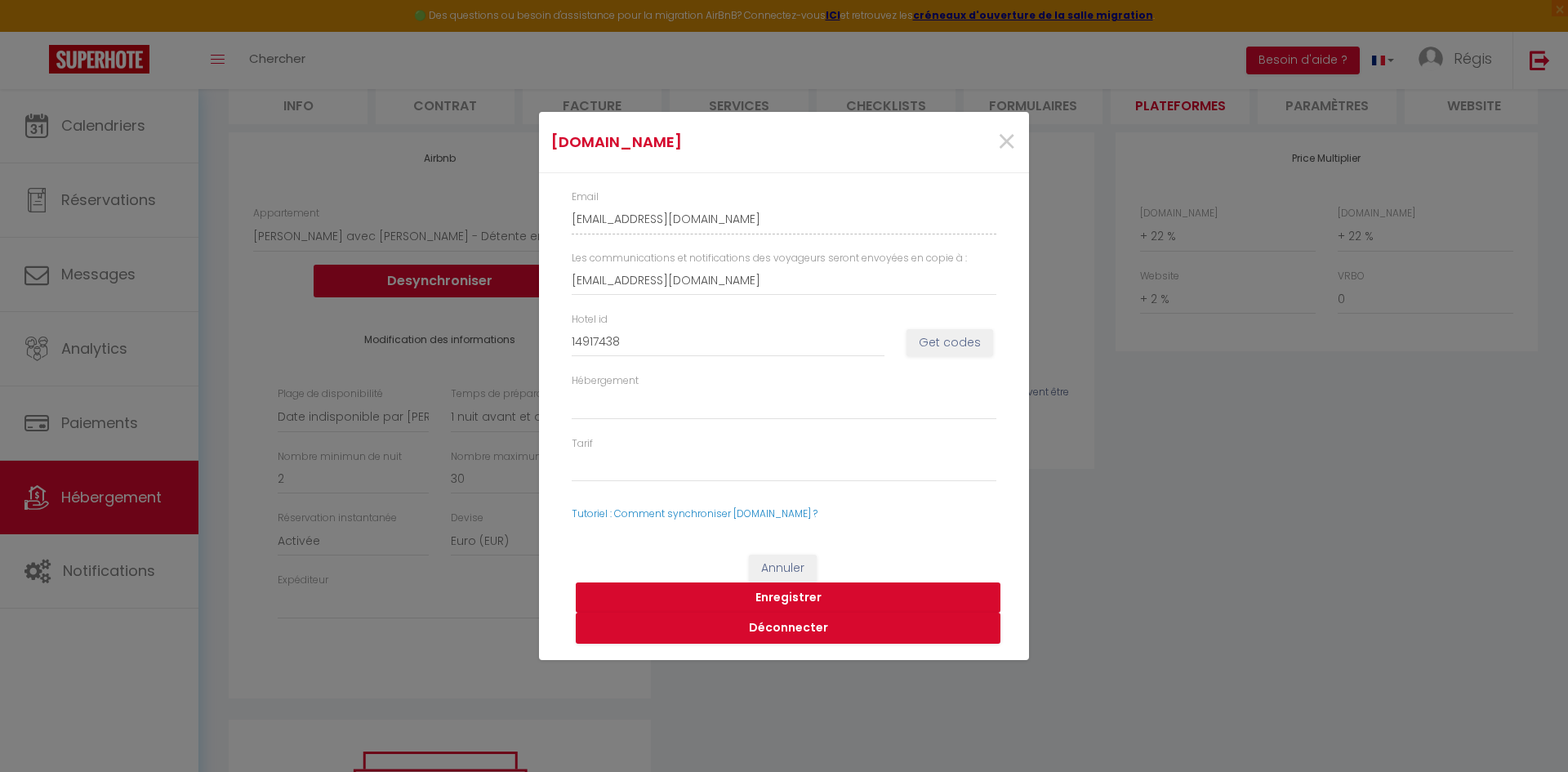
click at [778, 599] on button "Enregistrer" at bounding box center [788, 598] width 425 height 31
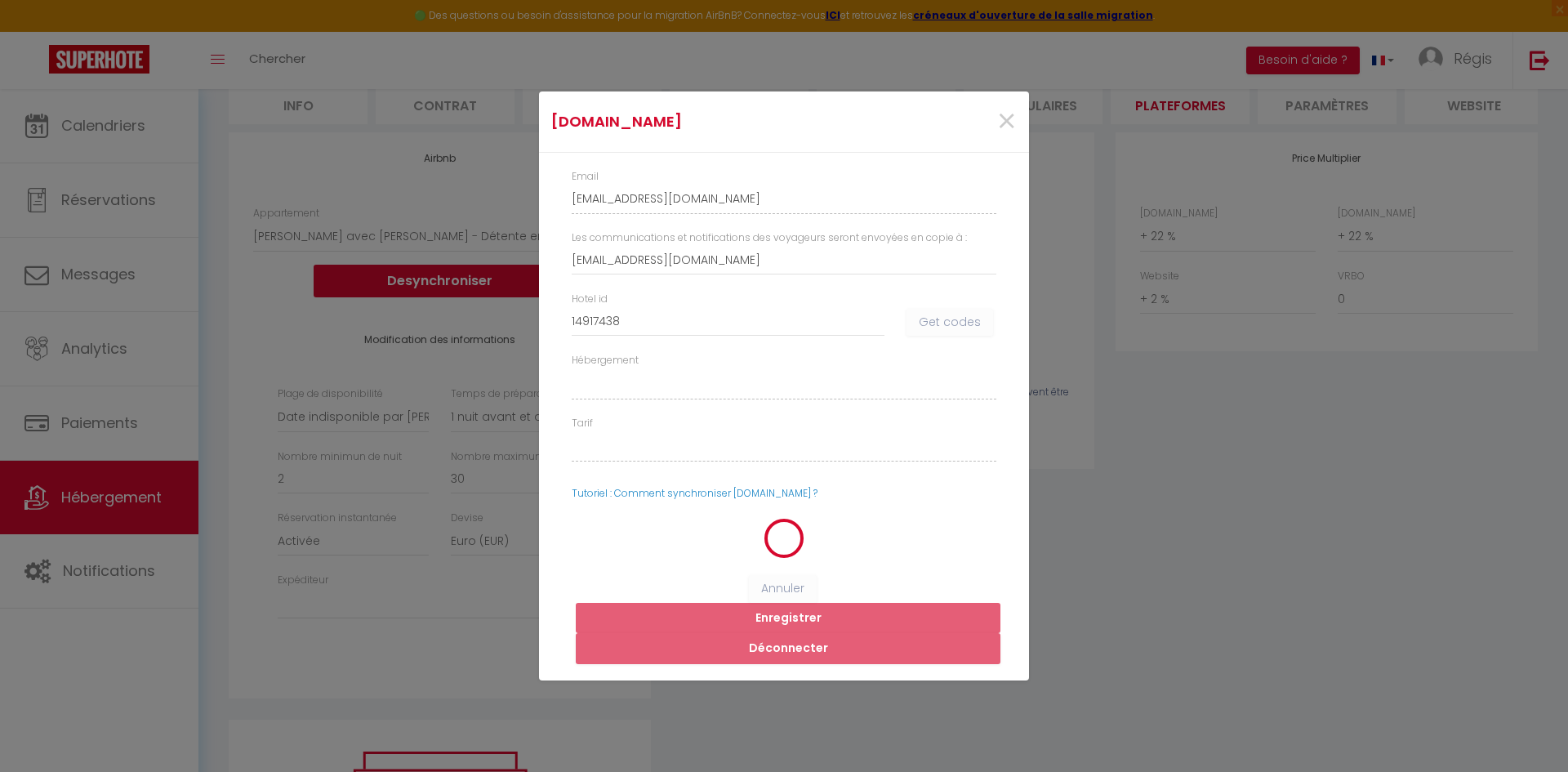
select select
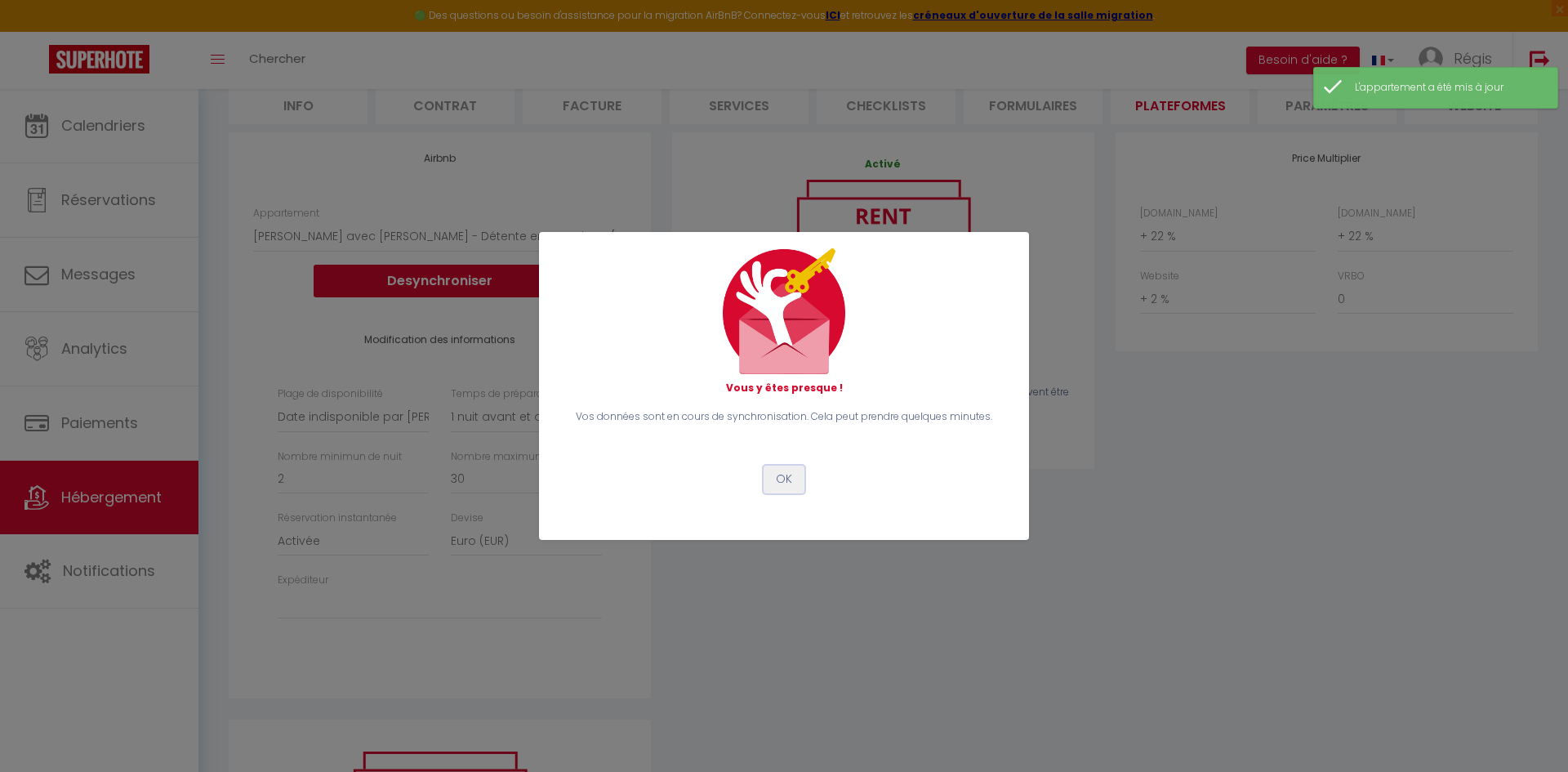
click at [791, 484] on button "OK" at bounding box center [784, 479] width 41 height 28
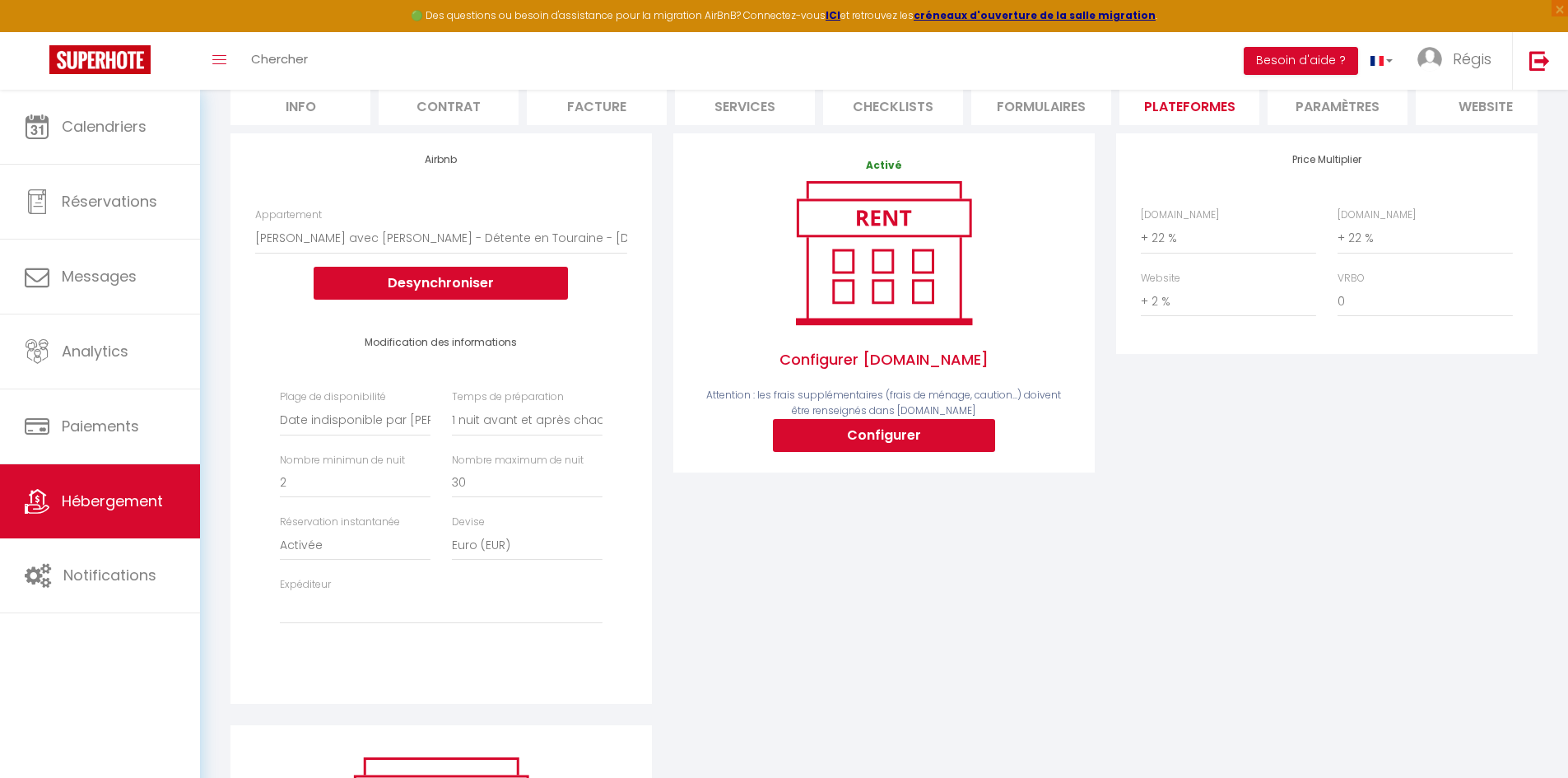
click at [307, 93] on li "Info" at bounding box center [300, 105] width 140 height 40
select select
checkbox input "false"
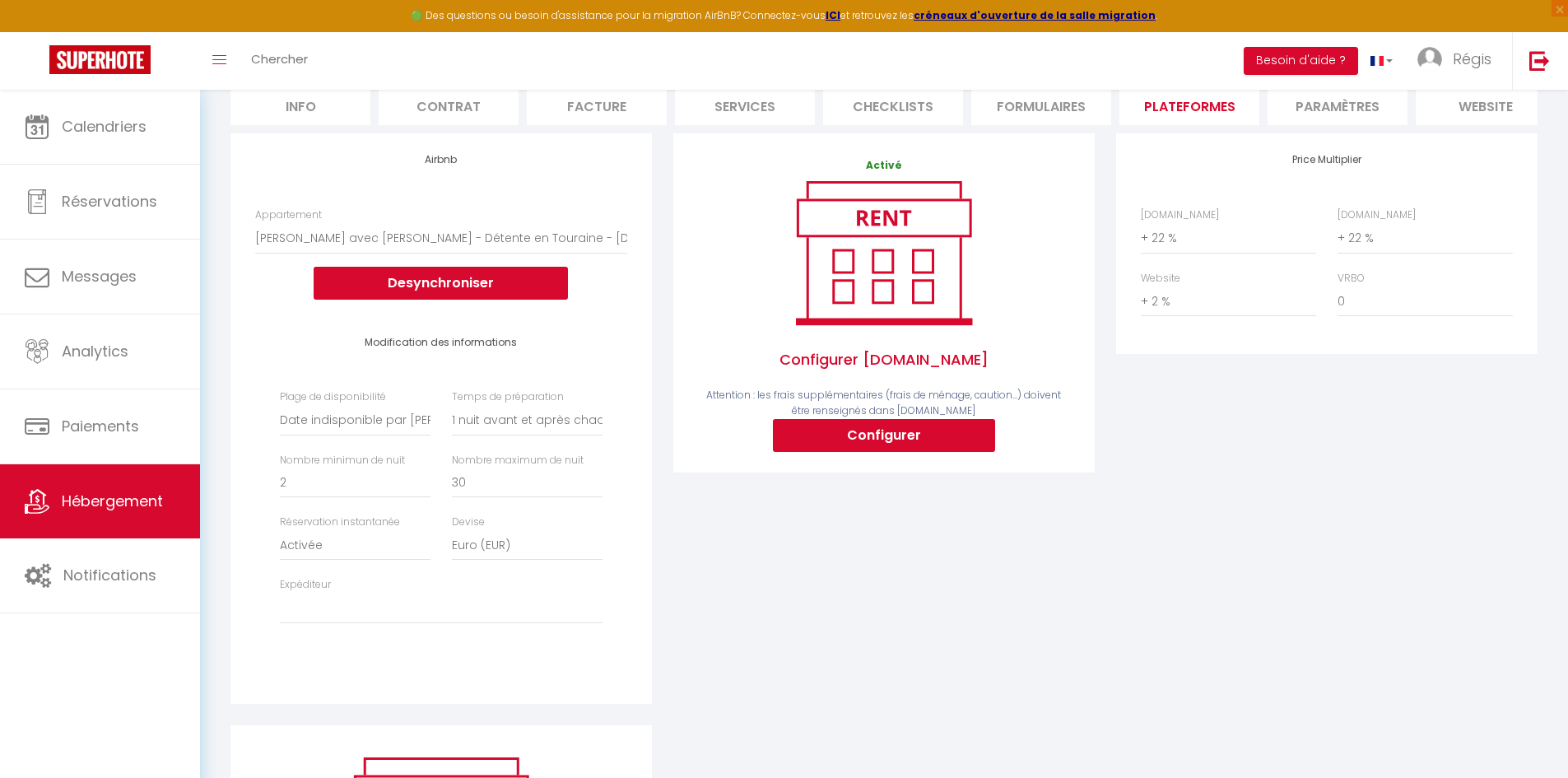
checkbox input "false"
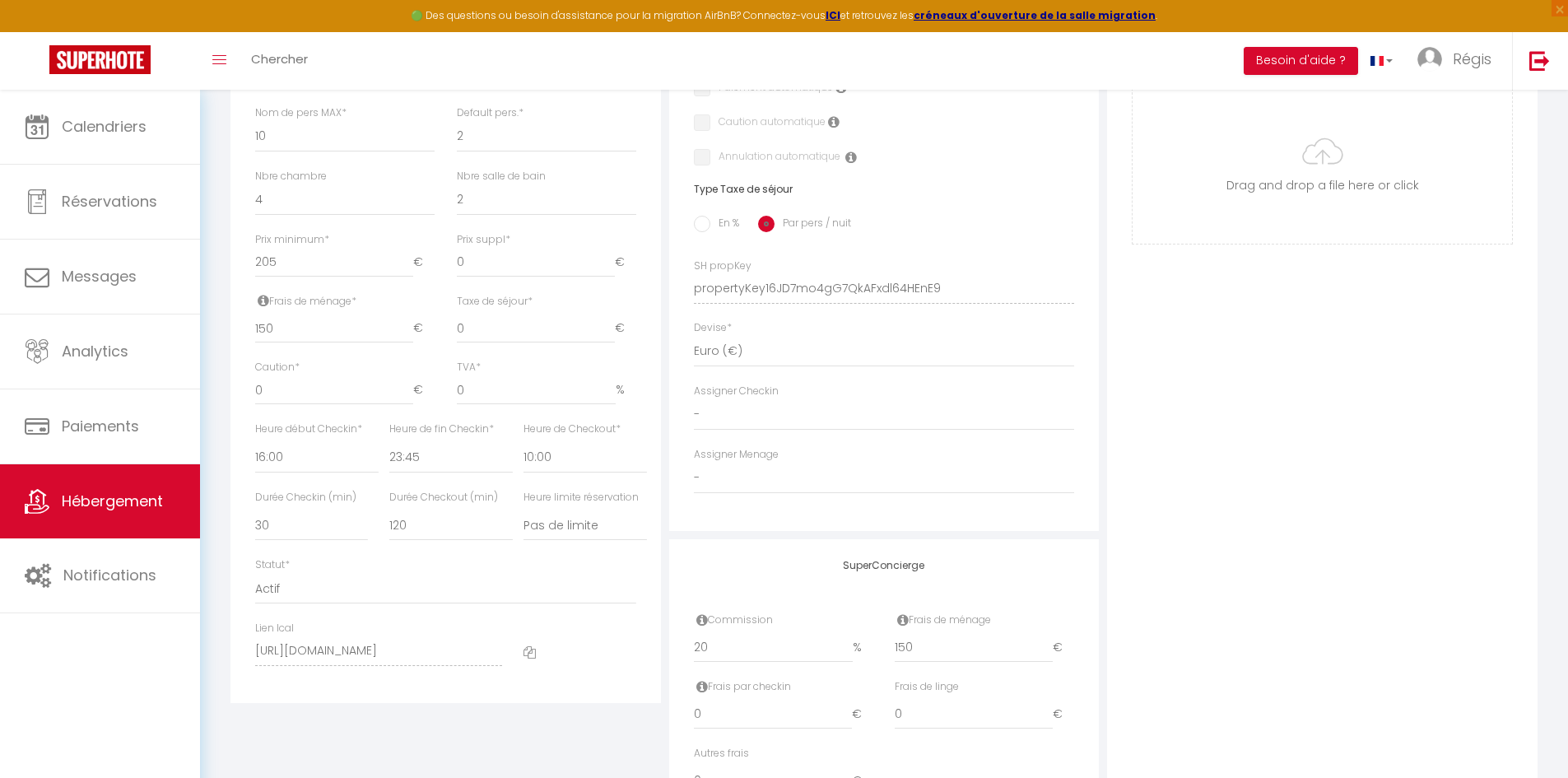
scroll to position [685, 0]
